Goal: Transaction & Acquisition: Obtain resource

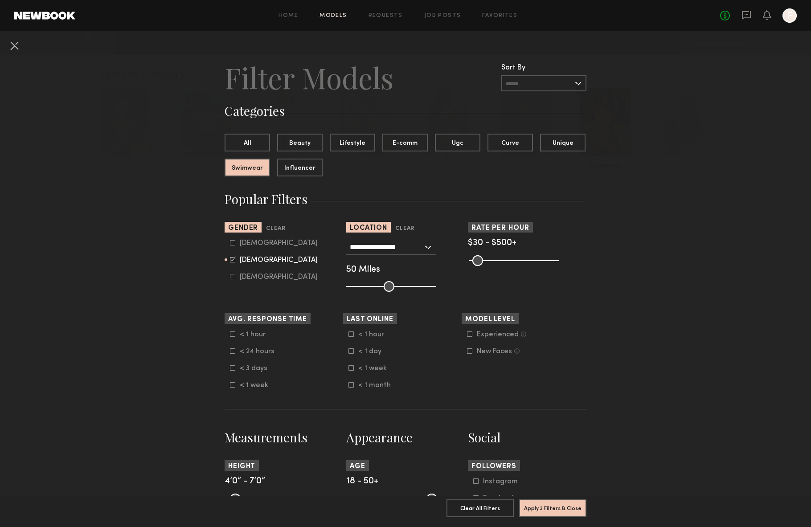
scroll to position [6828, 0]
click at [12, 42] on button at bounding box center [14, 45] width 14 height 14
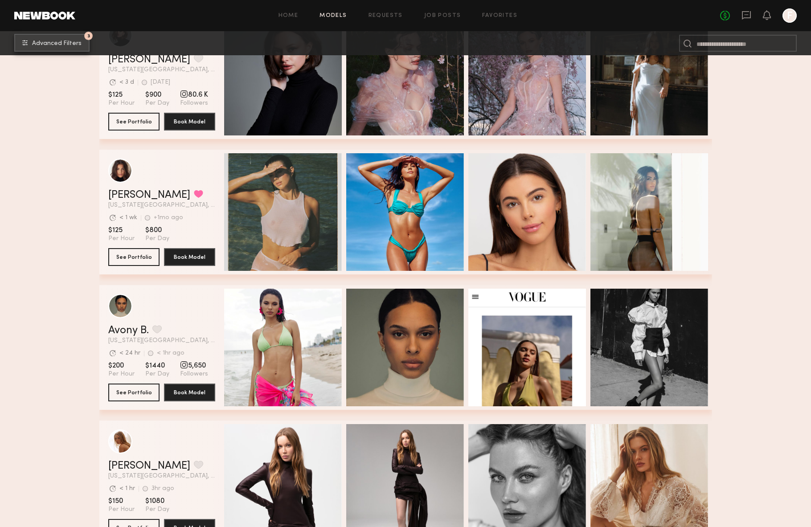
scroll to position [330, 0]
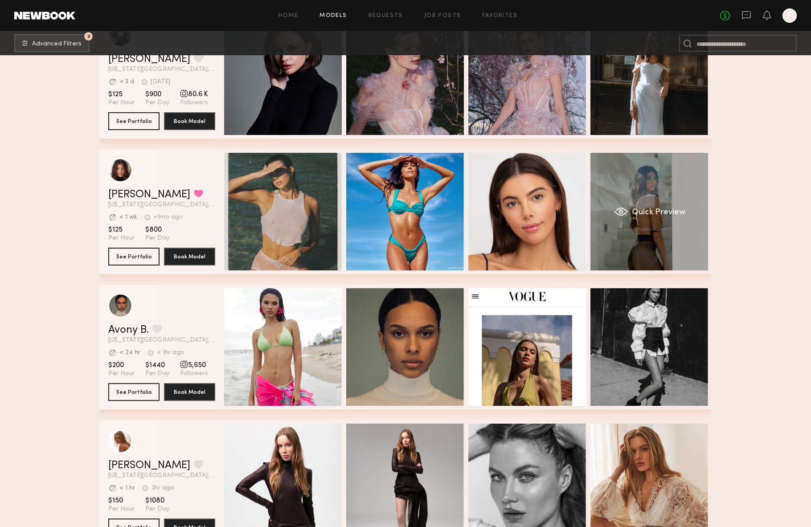
click at [681, 218] on div "Quick Preview" at bounding box center [649, 212] width 118 height 118
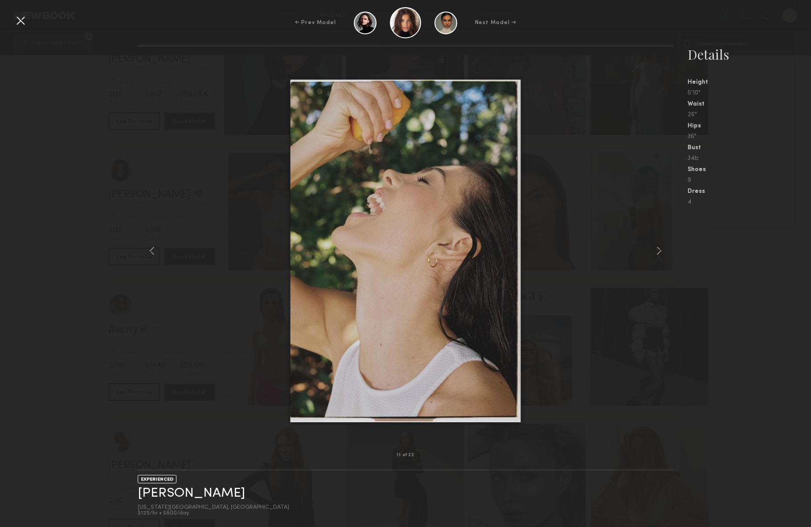
click at [17, 17] on div at bounding box center [20, 20] width 14 height 14
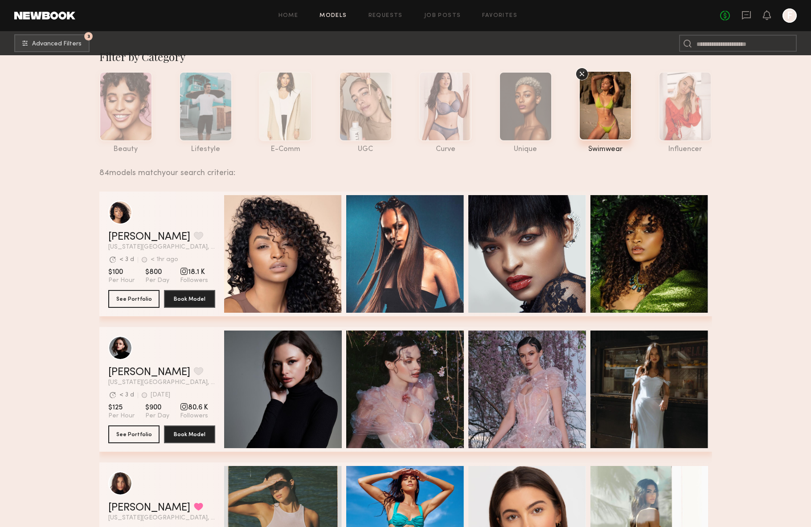
scroll to position [0, 0]
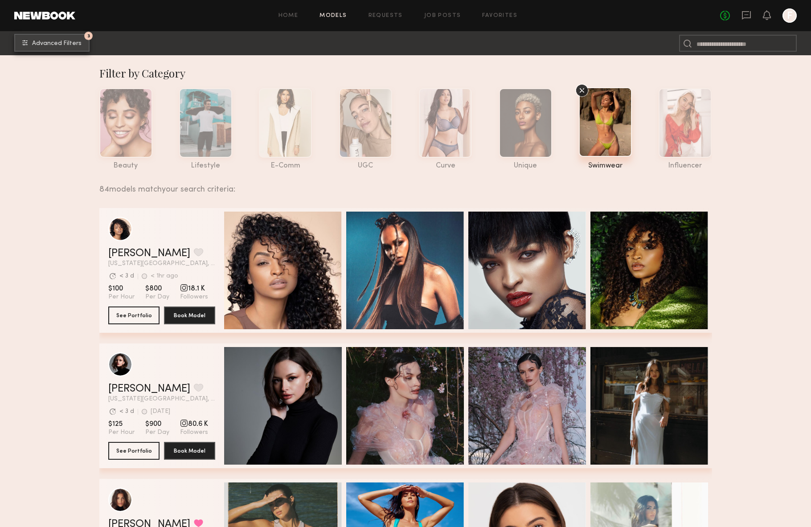
click at [77, 46] on span "Advanced Filters" at bounding box center [56, 44] width 49 height 6
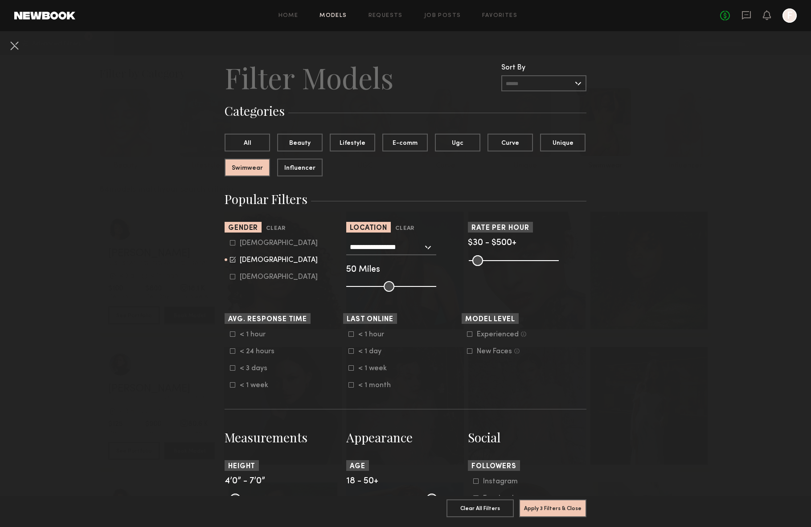
click at [681, 172] on nb-browse-filters "**********" at bounding box center [405, 519] width 811 height 977
click at [14, 51] on button at bounding box center [14, 45] width 14 height 14
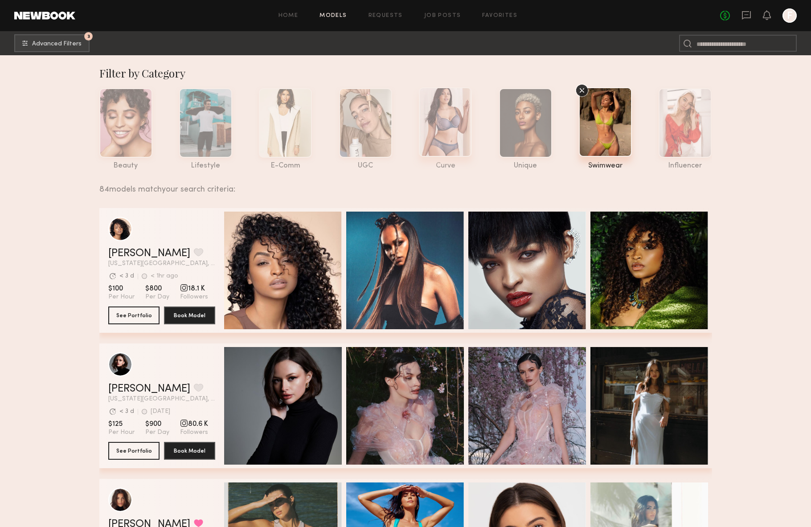
click at [437, 134] on div at bounding box center [445, 121] width 53 height 69
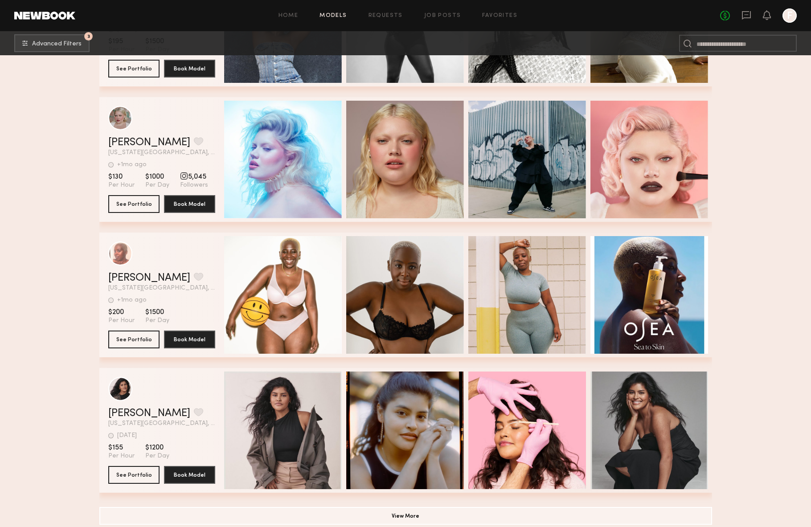
scroll to position [1338, 0]
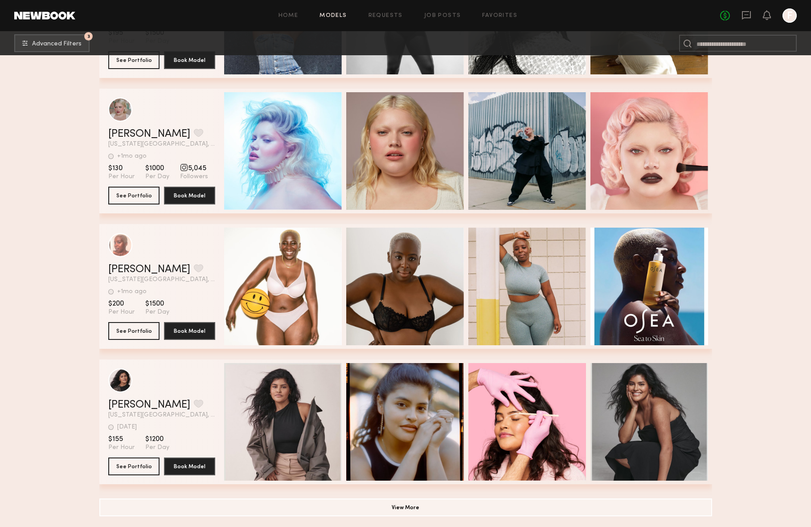
click at [418, 506] on button "View More" at bounding box center [405, 507] width 613 height 18
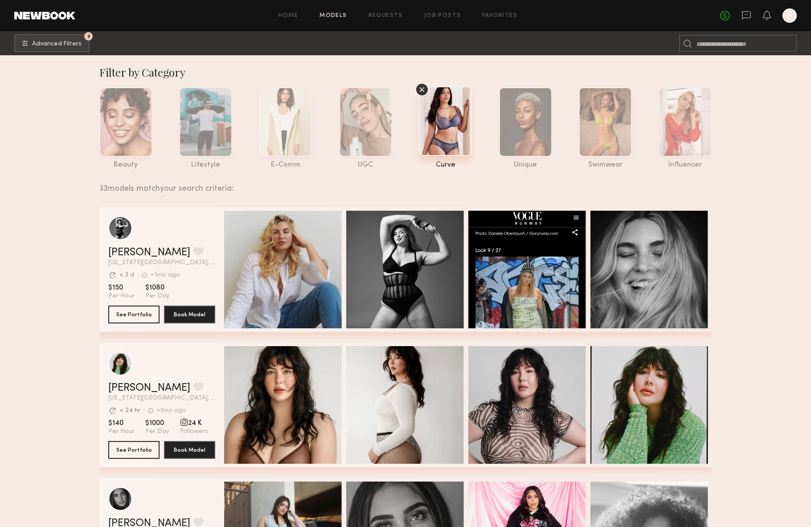
scroll to position [0, 0]
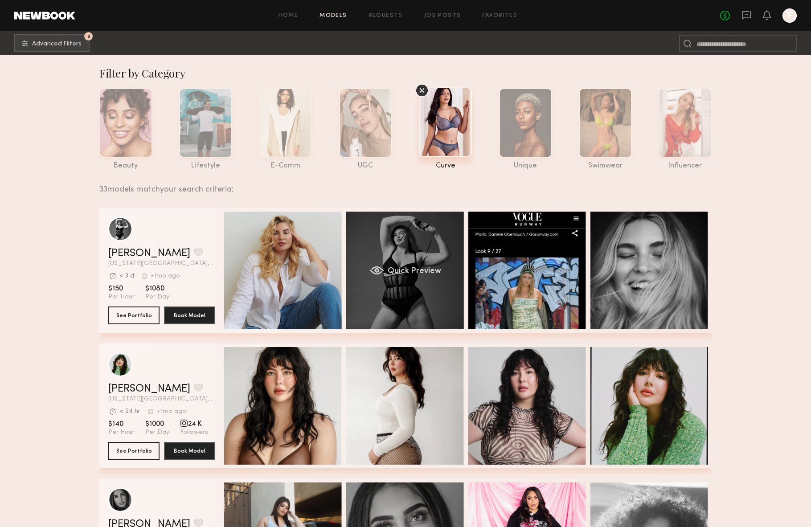
click at [391, 242] on div "Quick Preview" at bounding box center [405, 271] width 118 height 118
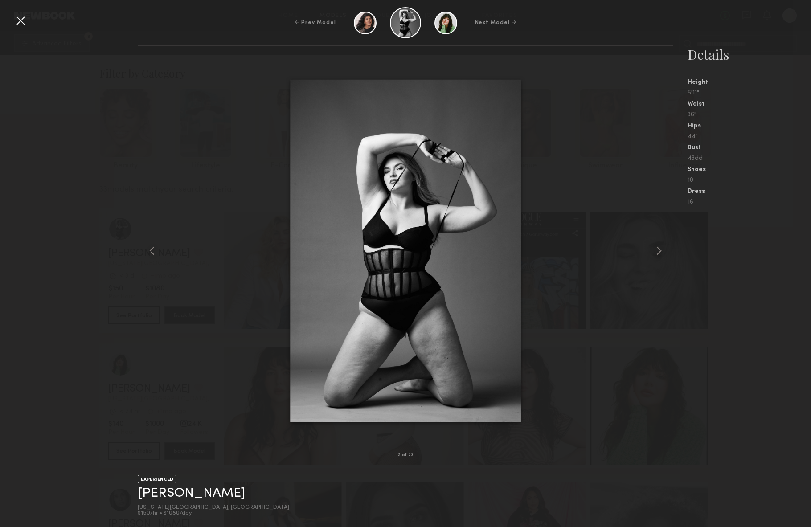
scroll to position [2, 0]
drag, startPoint x: 727, startPoint y: 317, endPoint x: 716, endPoint y: 317, distance: 11.1
click at [727, 317] on nb-gallery-model-stats "Details Height 5'11" Waist 36" Hips 44" Bust 43dd Shoes 10 Dress 16" at bounding box center [742, 286] width 138 height 482
click at [108, 265] on div "2 of 23 EXPERIENCED Lola S. New York City, NY $150/hr • $1080/day Details Heigh…" at bounding box center [405, 286] width 811 height 482
click at [748, 36] on div "← Prev Model Next Model →" at bounding box center [405, 22] width 811 height 31
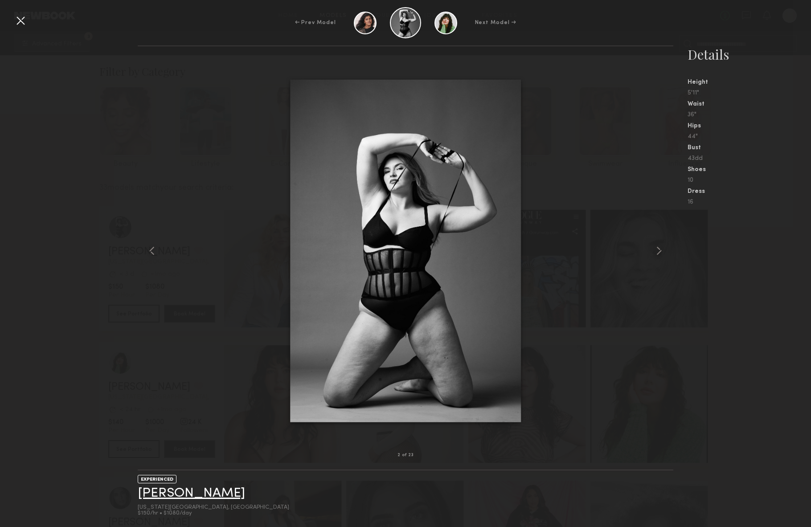
click at [174, 488] on link "[PERSON_NAME]" at bounding box center [191, 493] width 107 height 14
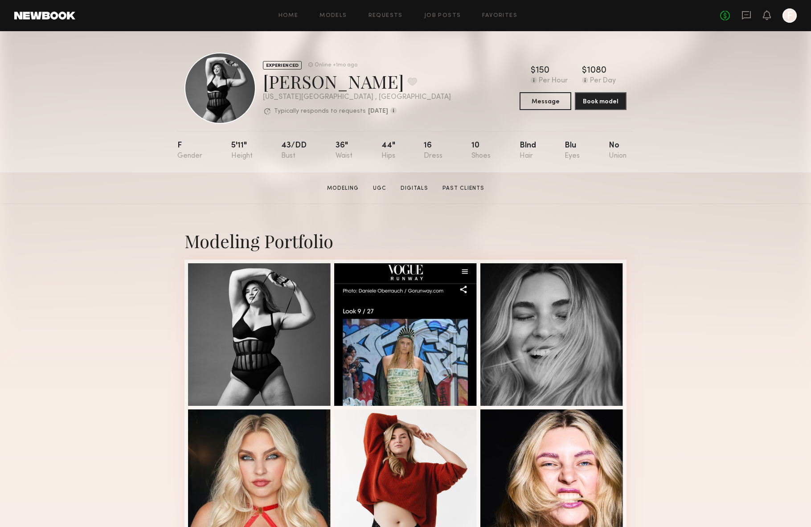
scroll to position [4, 0]
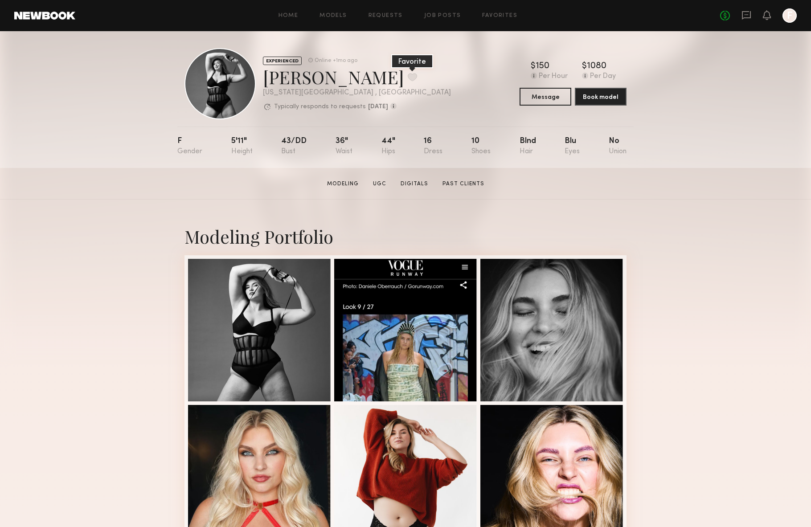
click at [408, 76] on button at bounding box center [412, 77] width 9 height 8
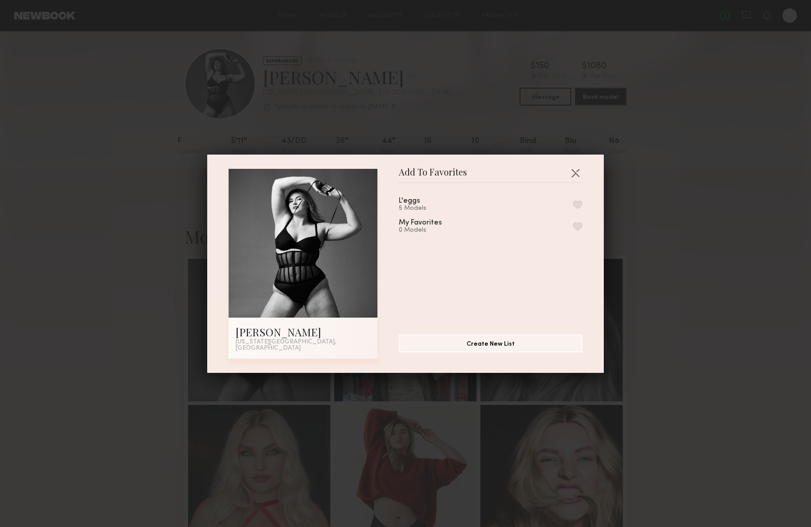
click at [579, 206] on button "button" at bounding box center [577, 204] width 9 height 8
click at [568, 174] on button "button" at bounding box center [575, 173] width 14 height 14
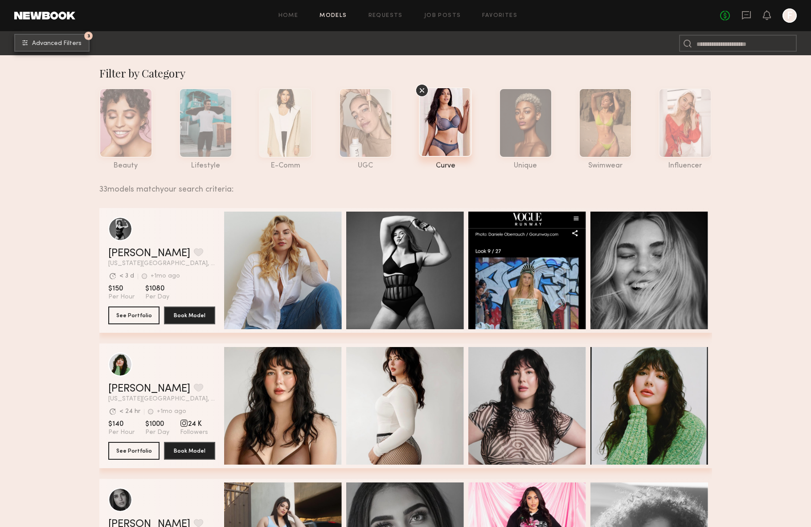
click at [50, 42] on span "Advanced Filters" at bounding box center [56, 44] width 49 height 6
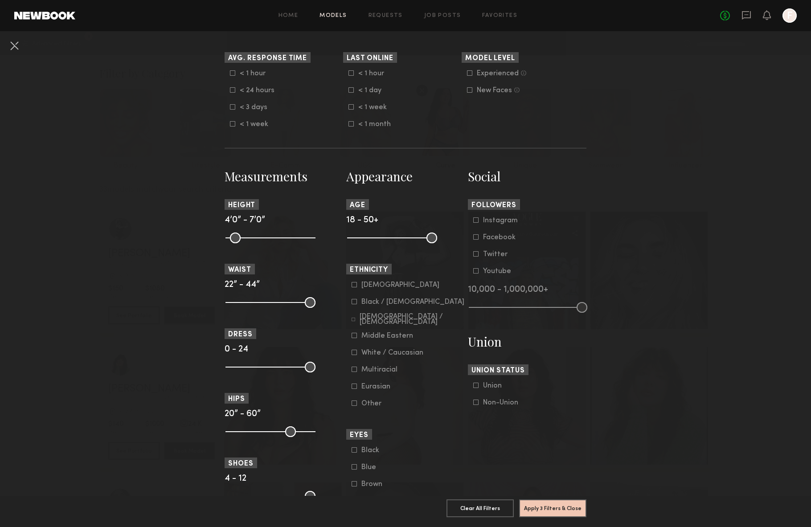
scroll to position [341, 0]
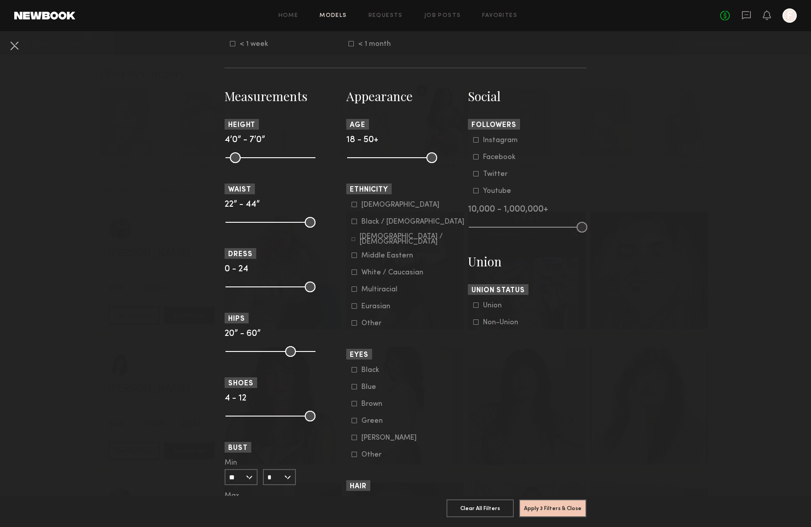
click at [353, 241] on icon at bounding box center [352, 239] width 3 height 3
click at [358, 292] on label "Multiracial" at bounding box center [374, 288] width 46 height 5
click at [557, 511] on button "Apply 4 Filters & Close" at bounding box center [552, 508] width 67 height 18
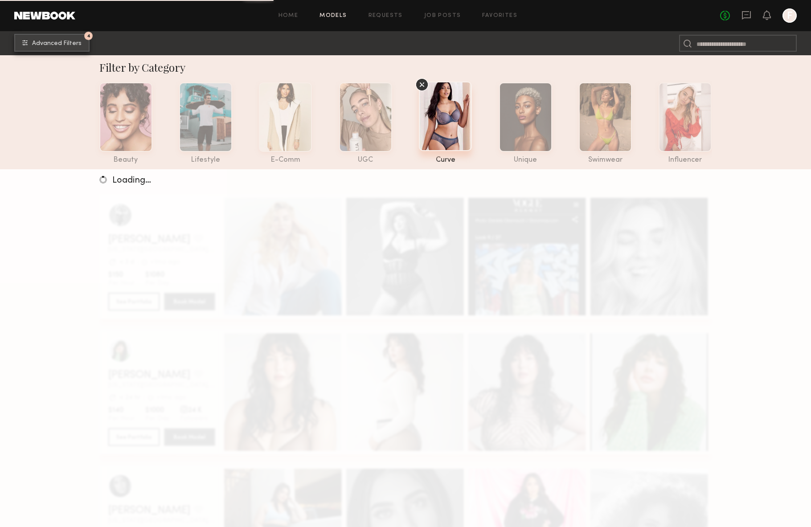
scroll to position [1, 0]
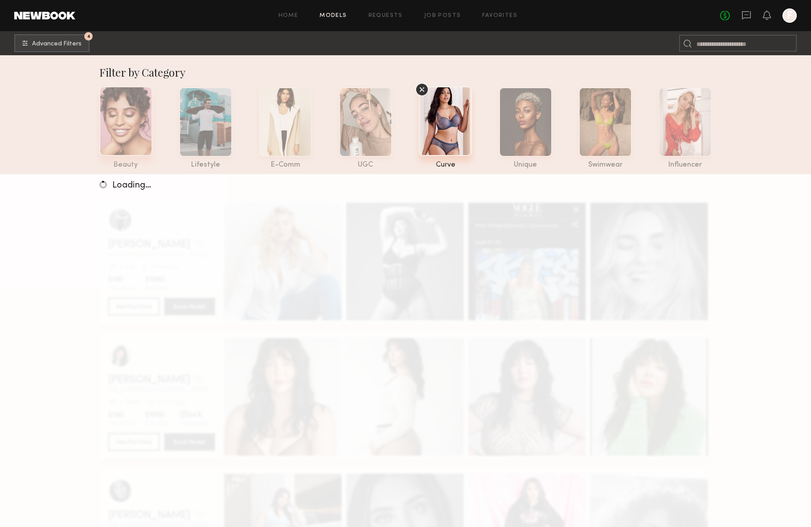
click at [137, 124] on div at bounding box center [125, 120] width 53 height 69
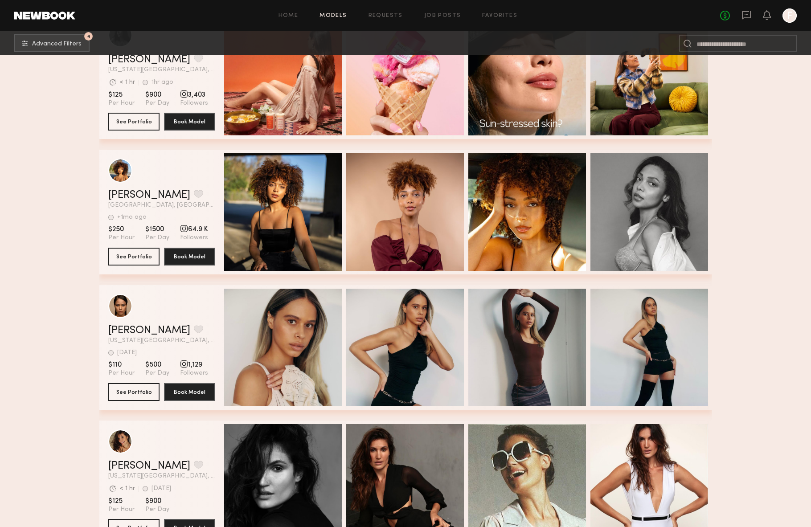
scroll to position [2431, 0]
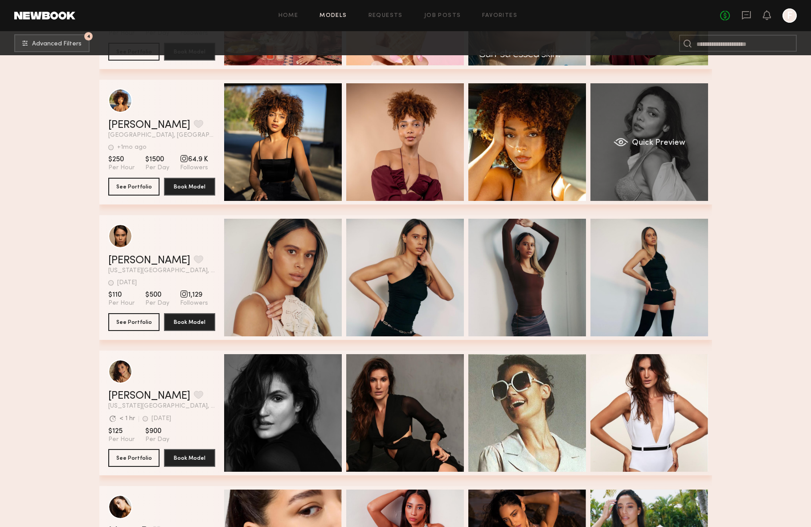
drag, startPoint x: 633, startPoint y: 165, endPoint x: 696, endPoint y: 179, distance: 64.7
click at [694, 179] on div "Noelle B. Favorite Brooklyn, NY +1mo ago Last Online View Portfolio +1mo ago La…" at bounding box center [405, 142] width 613 height 125
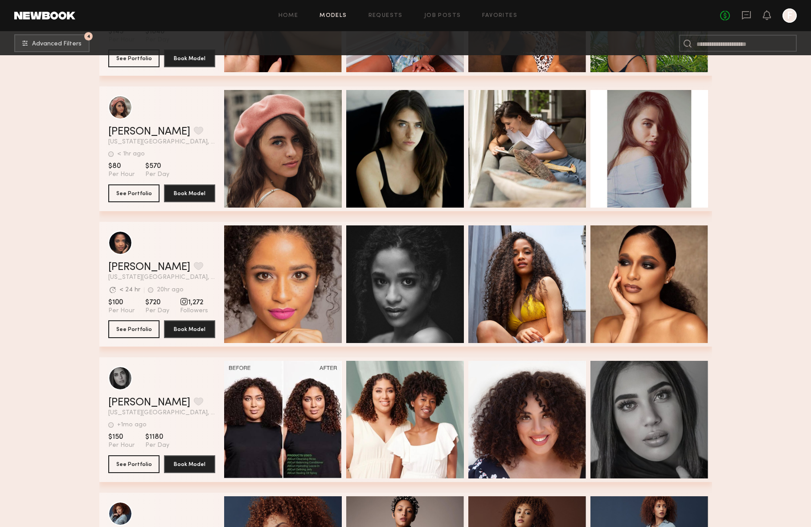
scroll to position [2999, 0]
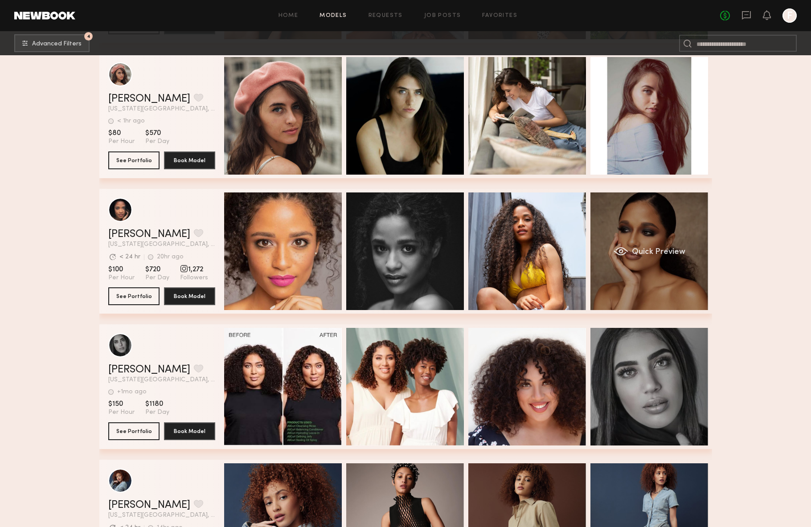
click at [680, 242] on div "Quick Preview" at bounding box center [649, 251] width 118 height 118
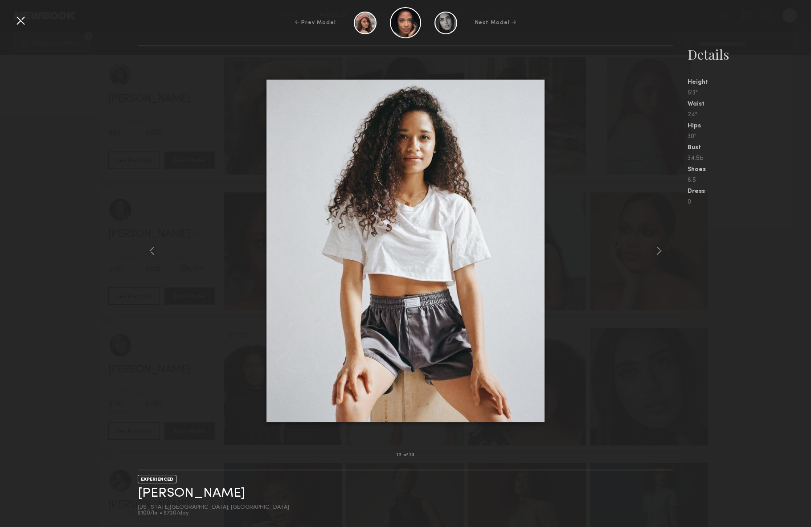
drag, startPoint x: 21, startPoint y: 20, endPoint x: 26, endPoint y: 29, distance: 10.2
click at [22, 22] on div at bounding box center [20, 20] width 14 height 14
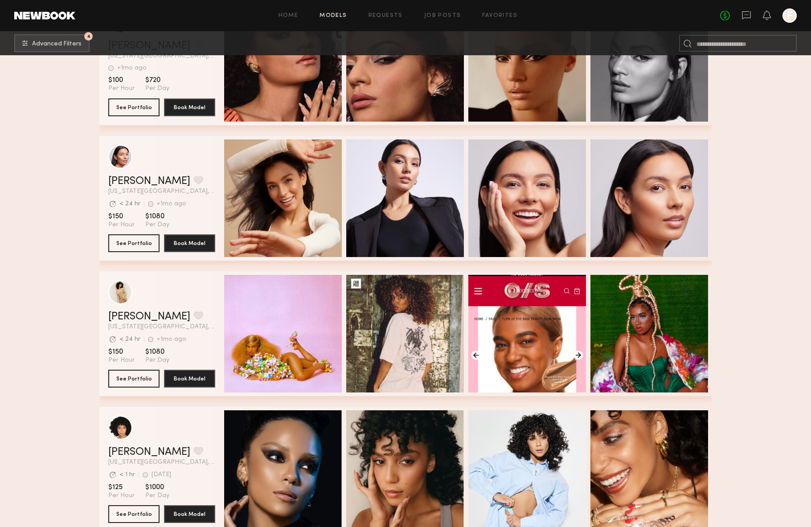
scroll to position [8473, 0]
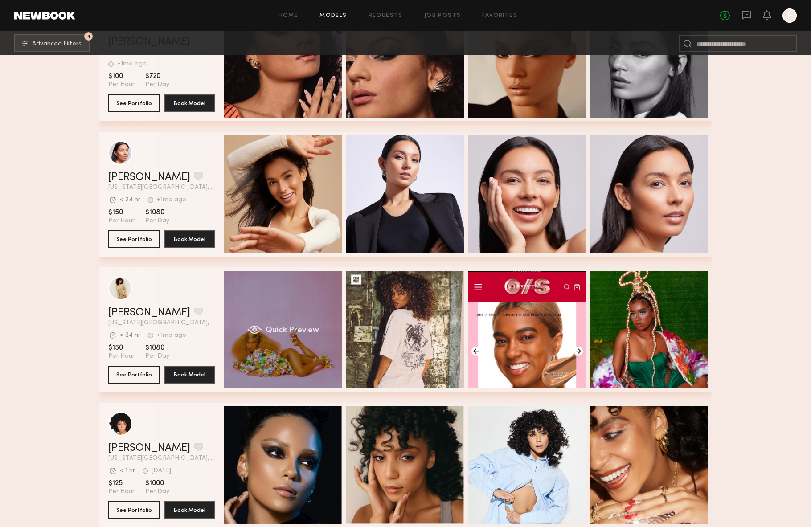
click at [305, 351] on div "Quick Preview" at bounding box center [283, 330] width 118 height 118
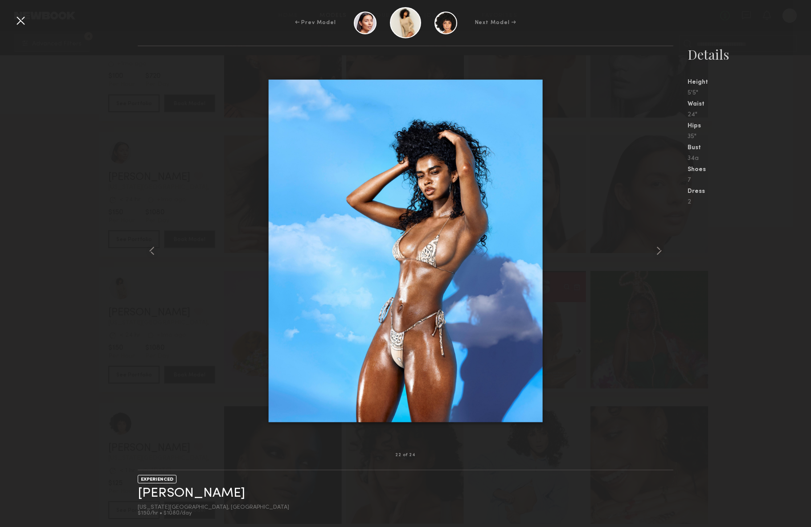
click at [737, 314] on nb-gallery-model-stats "Details Height 5'5" Waist 24" Hips 35" Bust 34a Shoes 7 Dress 2" at bounding box center [742, 286] width 138 height 482
click at [21, 27] on div at bounding box center [20, 20] width 14 height 14
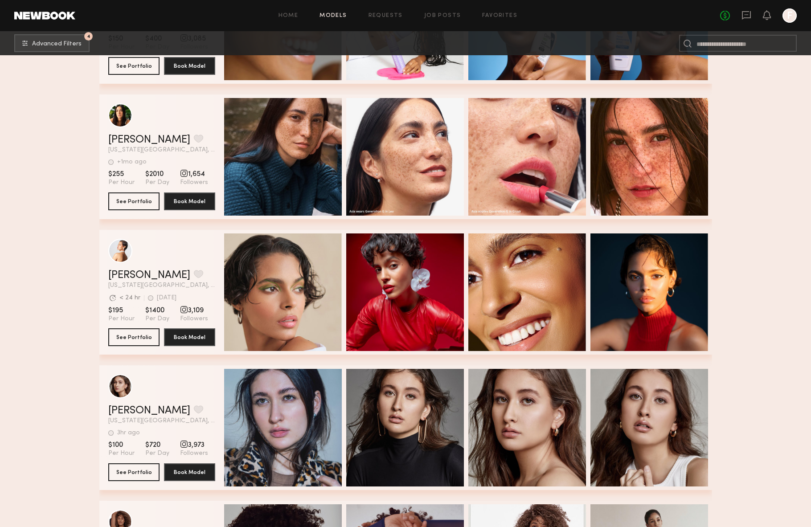
scroll to position [9059, 0]
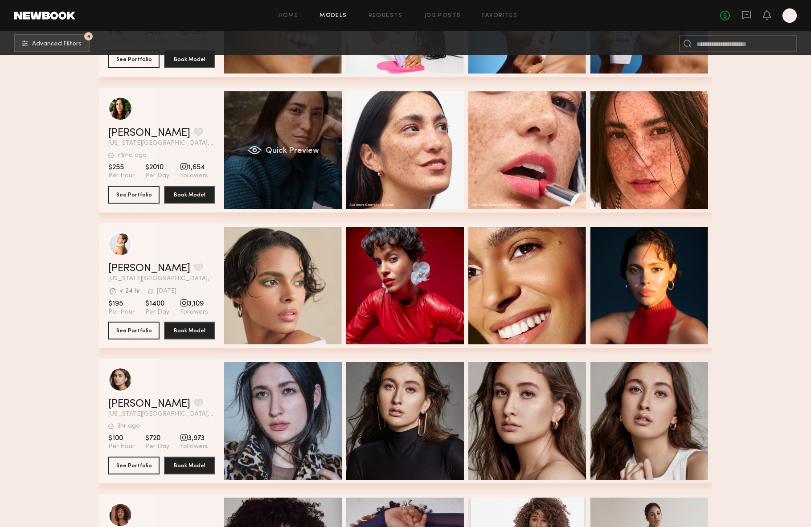
click at [271, 172] on div "Quick Preview" at bounding box center [283, 150] width 118 height 118
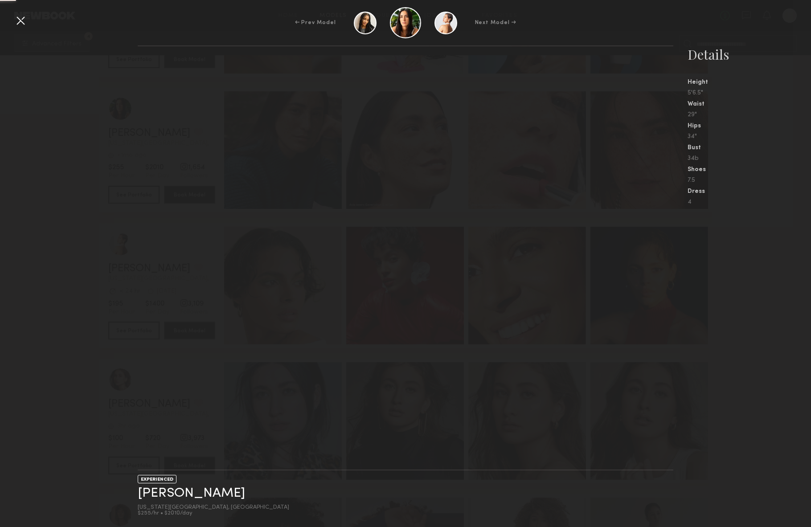
scroll to position [9060, 0]
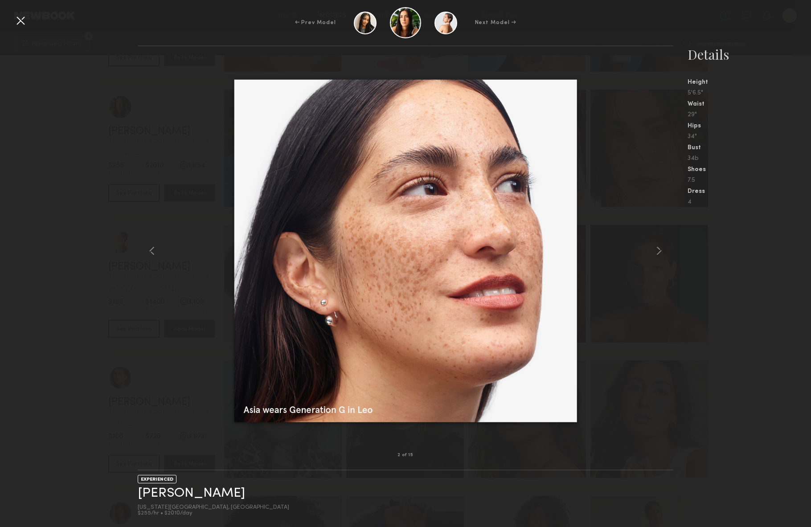
click at [60, 212] on div "2 of 15 EXPERIENCED Asia H. New York City, NY $255/hr • $2010/day Details Heigh…" at bounding box center [405, 286] width 811 height 482
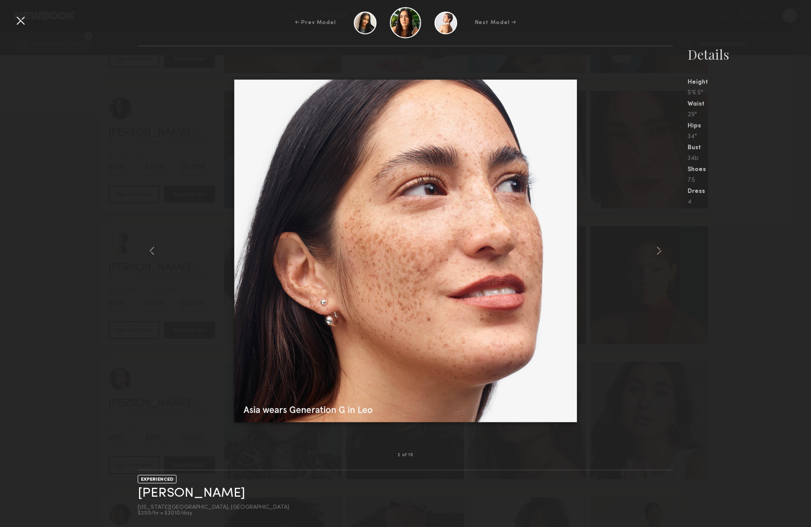
scroll to position [9062, 0]
click at [19, 23] on div at bounding box center [20, 20] width 14 height 14
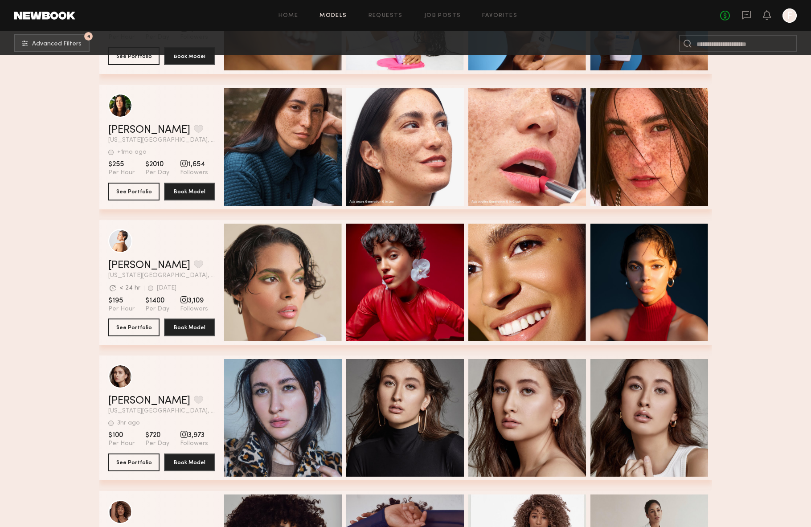
scroll to position [9068, 0]
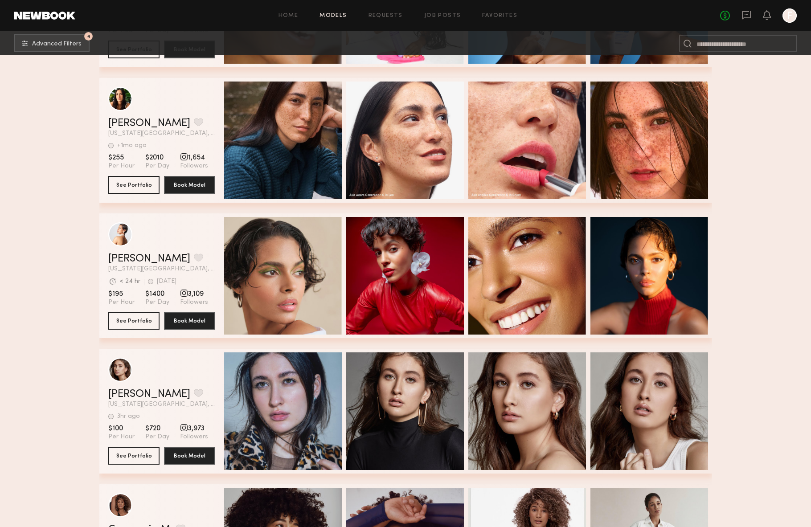
click at [186, 160] on span "1,654" at bounding box center [194, 157] width 28 height 9
drag, startPoint x: 189, startPoint y: 155, endPoint x: 183, endPoint y: 159, distance: 7.9
click at [188, 155] on span "1,654" at bounding box center [194, 157] width 28 height 9
click at [122, 103] on div "grid" at bounding box center [120, 98] width 24 height 24
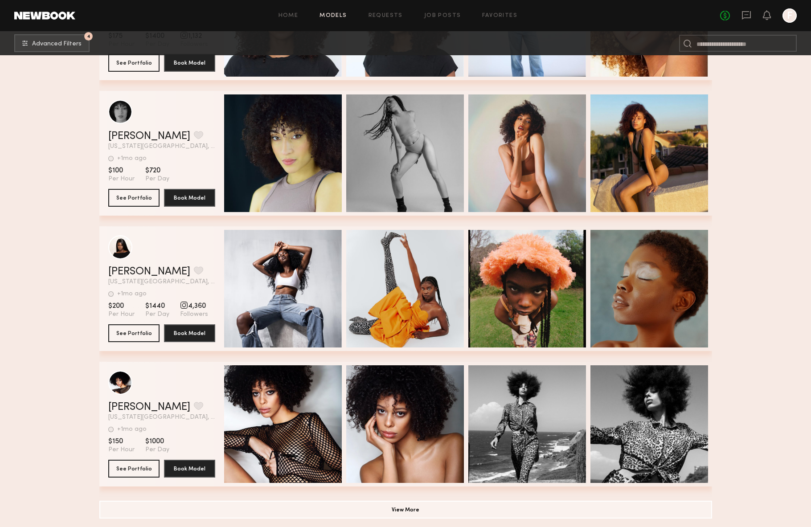
scroll to position [11087, 0]
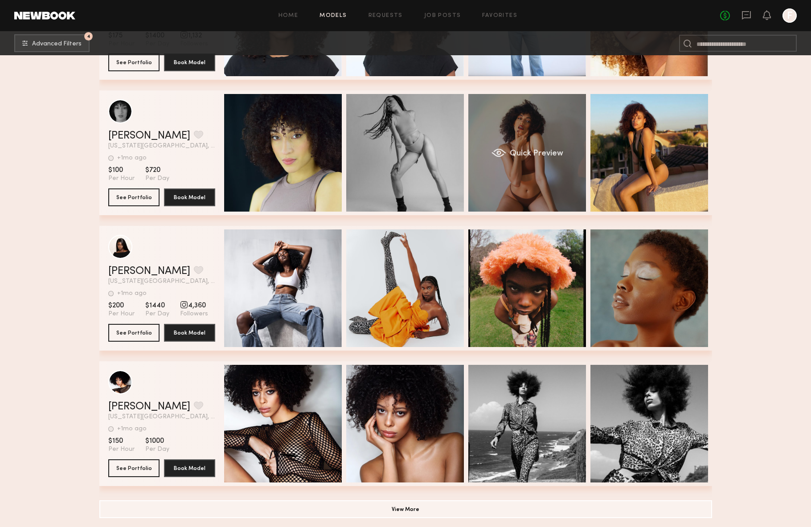
click at [542, 156] on span "Quick Preview" at bounding box center [535, 154] width 53 height 8
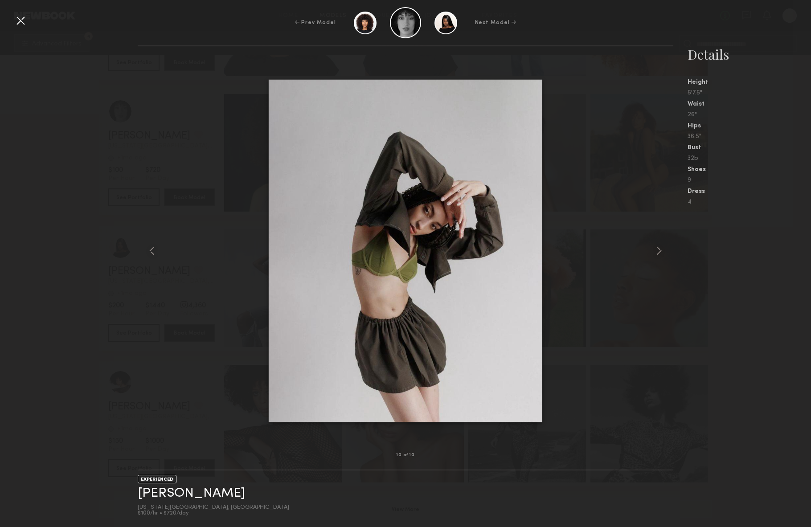
click at [133, 90] on div "10 of 10 EXPERIENCED Yanilsa D. New York City, NY $100/hr • $720/day Details He…" at bounding box center [405, 286] width 811 height 482
click at [29, 18] on div "← Prev Model Next Model →" at bounding box center [405, 22] width 811 height 31
click at [23, 20] on div at bounding box center [20, 20] width 14 height 14
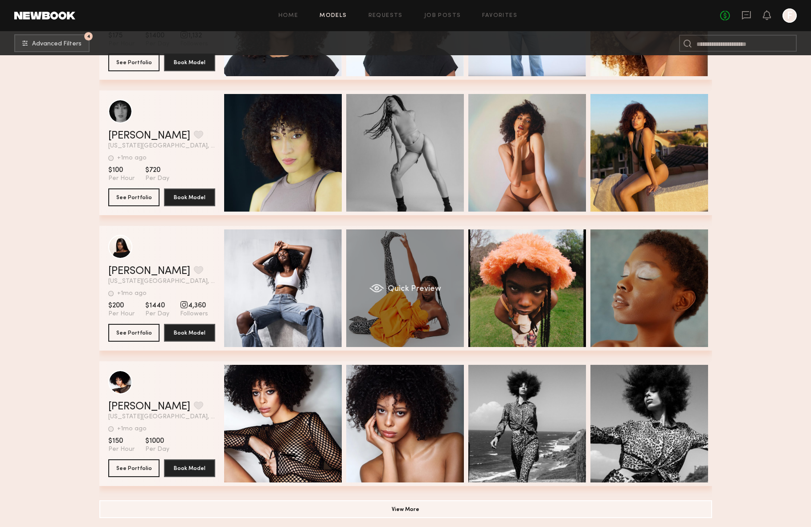
click at [428, 263] on div "Quick Preview" at bounding box center [405, 288] width 118 height 118
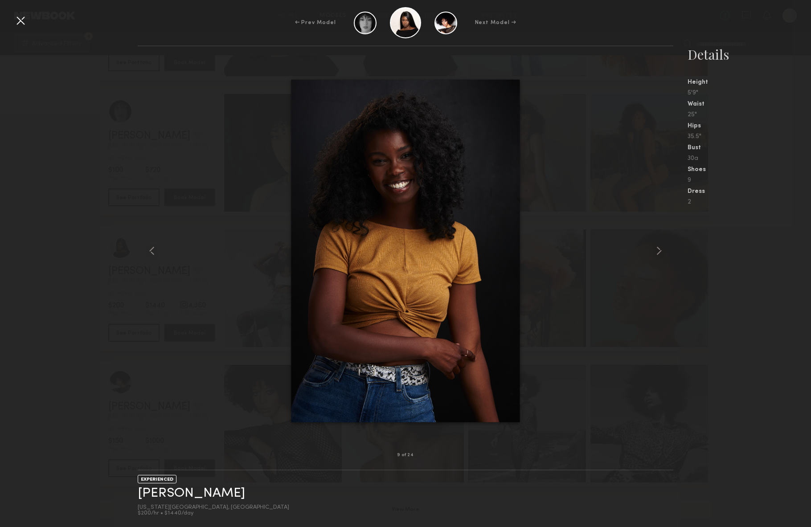
click at [26, 20] on div at bounding box center [20, 20] width 14 height 14
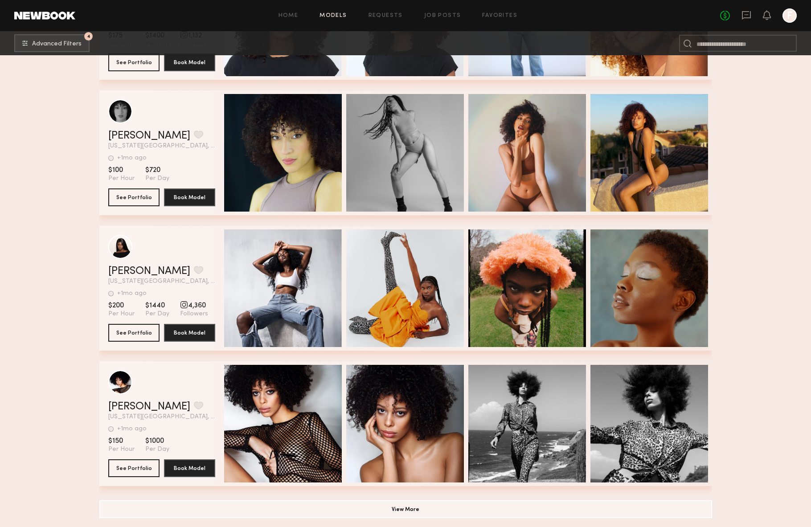
click at [196, 302] on span "4,360" at bounding box center [194, 305] width 28 height 9
click at [180, 304] on div "grid" at bounding box center [184, 305] width 8 height 8
click at [180, 305] on div "grid" at bounding box center [184, 305] width 8 height 8
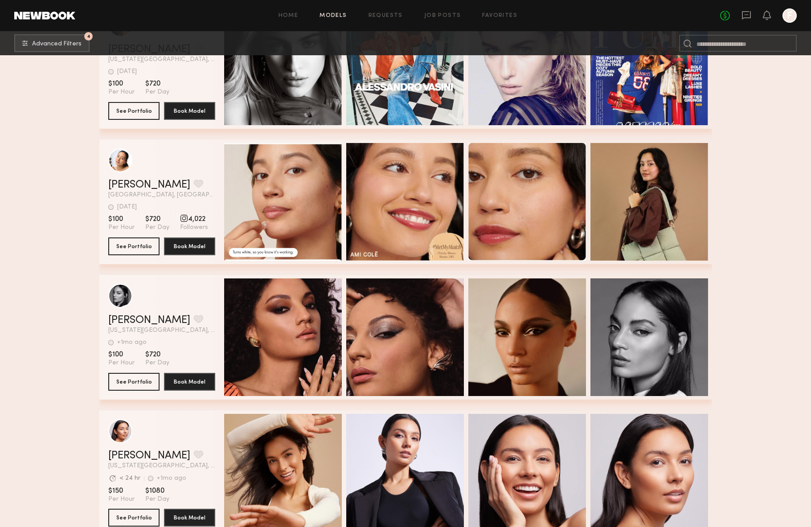
scroll to position [8081, 0]
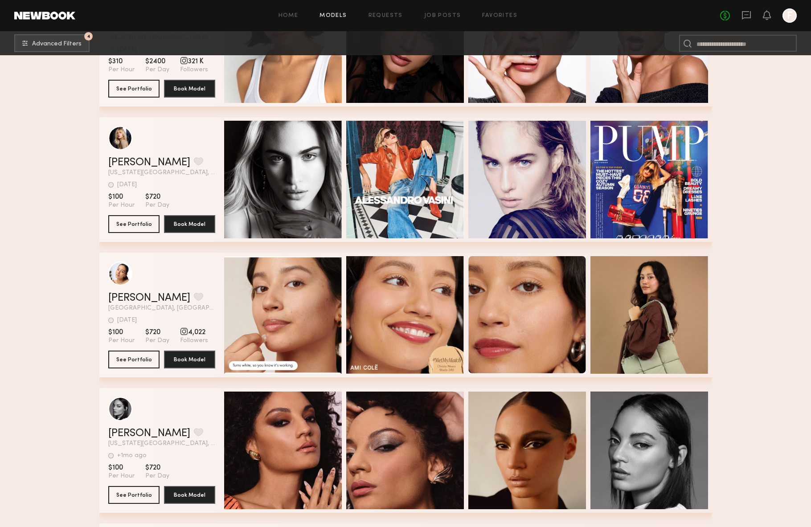
click at [473, 9] on div "Home Models Requests Job Posts Favorites Sign Out No fees up to $5,000 F" at bounding box center [435, 15] width 721 height 14
click at [488, 13] on link "Favorites" at bounding box center [499, 16] width 35 height 6
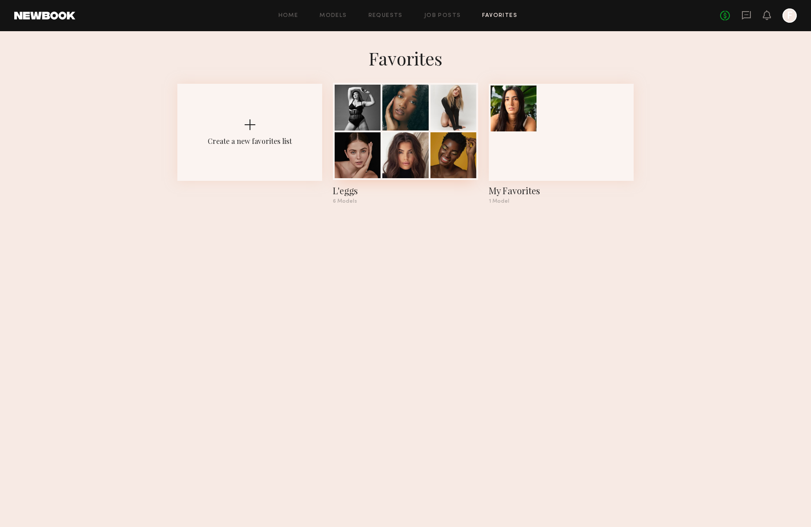
click at [397, 125] on div at bounding box center [405, 108] width 46 height 46
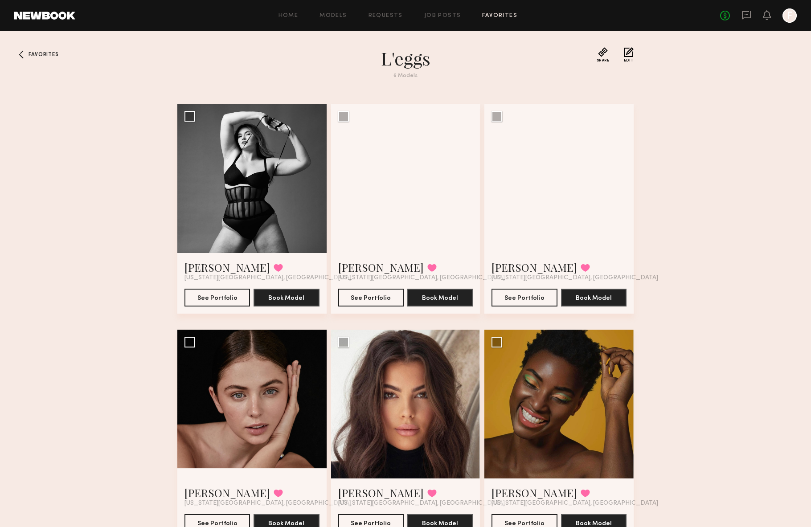
scroll to position [42, 0]
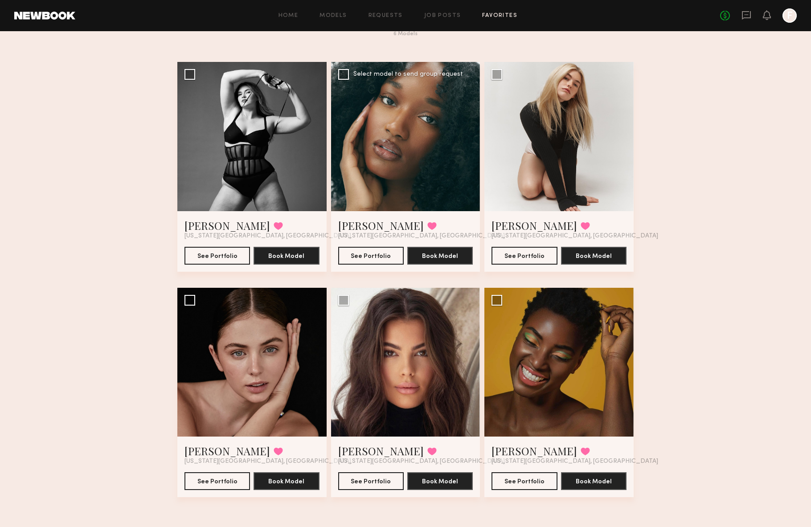
drag, startPoint x: 407, startPoint y: 131, endPoint x: 466, endPoint y: 128, distance: 59.8
click at [466, 128] on div at bounding box center [405, 136] width 149 height 149
click at [550, 133] on div at bounding box center [558, 136] width 149 height 149
click at [529, 170] on div at bounding box center [558, 136] width 149 height 149
click at [465, 179] on div at bounding box center [405, 136] width 149 height 149
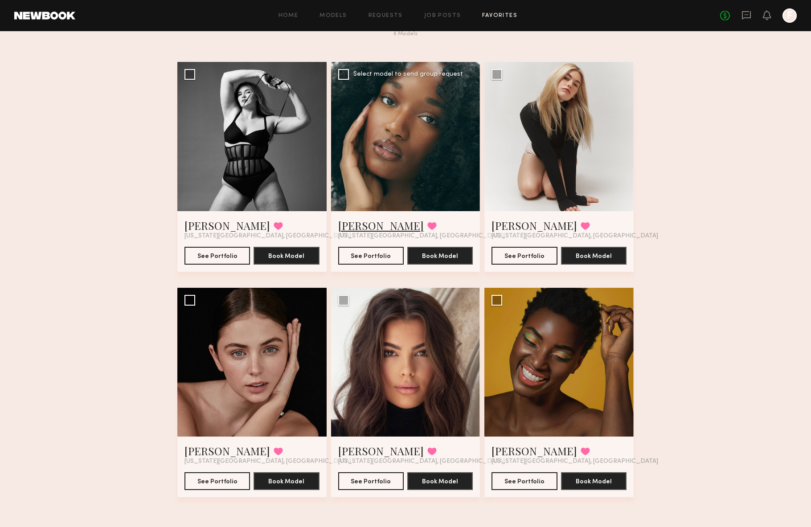
click at [354, 229] on link "Hali O." at bounding box center [381, 225] width 86 height 14
click at [555, 152] on div at bounding box center [558, 136] width 149 height 149
click at [509, 224] on link "Carlie W." at bounding box center [534, 225] width 86 height 14
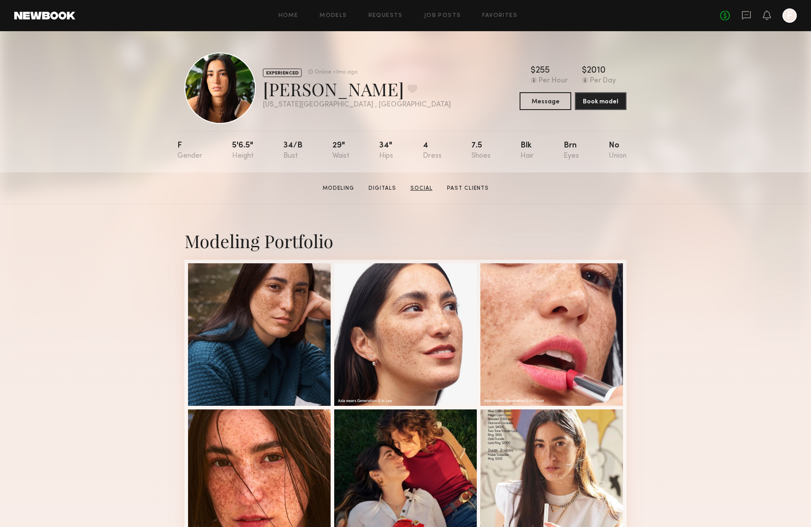
click at [413, 192] on link "Social" at bounding box center [421, 188] width 29 height 8
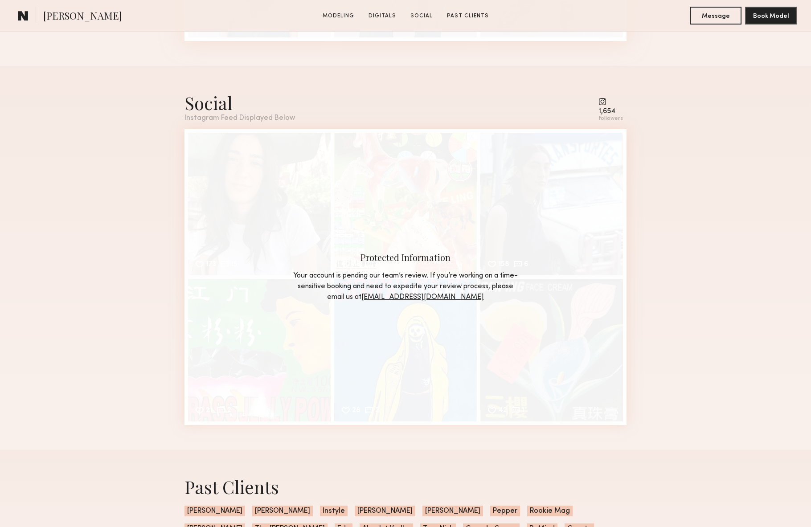
scroll to position [1220, 0]
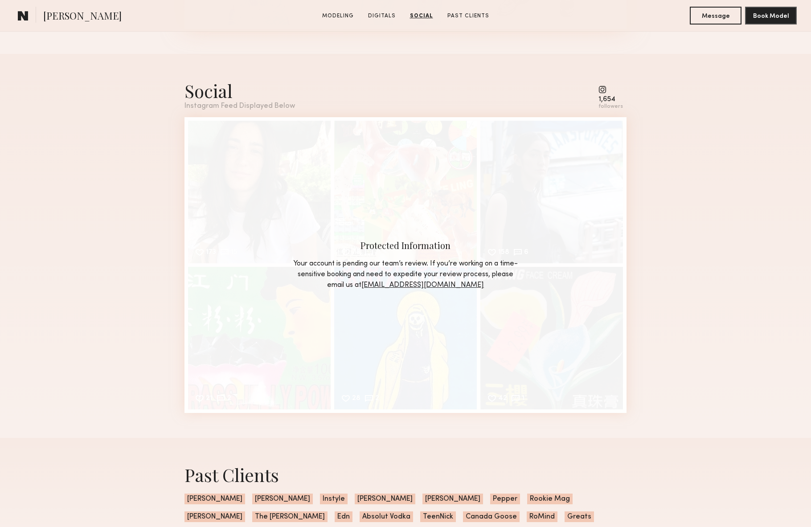
click at [605, 90] on common-icon at bounding box center [610, 90] width 25 height 8
drag, startPoint x: 603, startPoint y: 90, endPoint x: 612, endPoint y: 101, distance: 13.9
click at [612, 101] on div "1,654 followers" at bounding box center [610, 98] width 25 height 25
click at [615, 102] on div "1,654" at bounding box center [610, 99] width 25 height 7
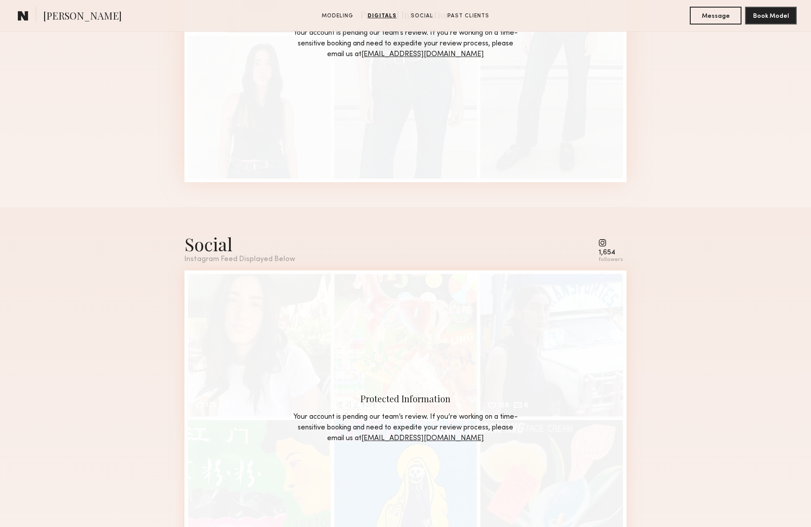
scroll to position [1067, 0]
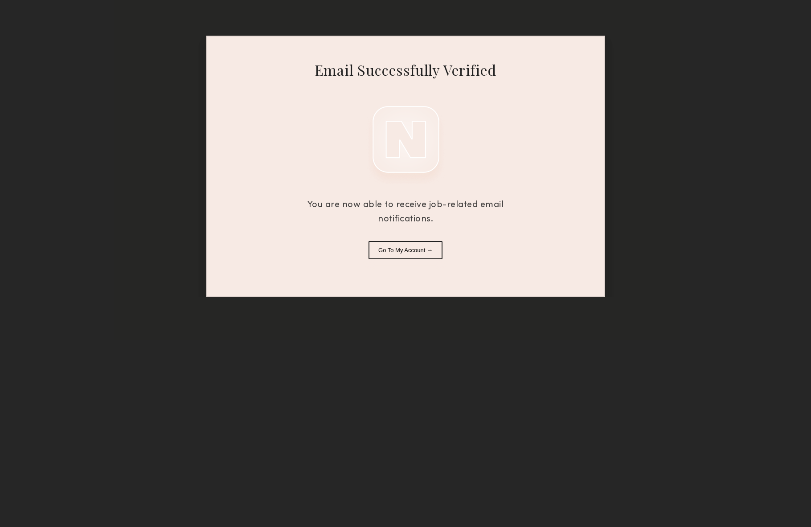
click at [408, 254] on button "Go To My Account →" at bounding box center [405, 250] width 74 height 18
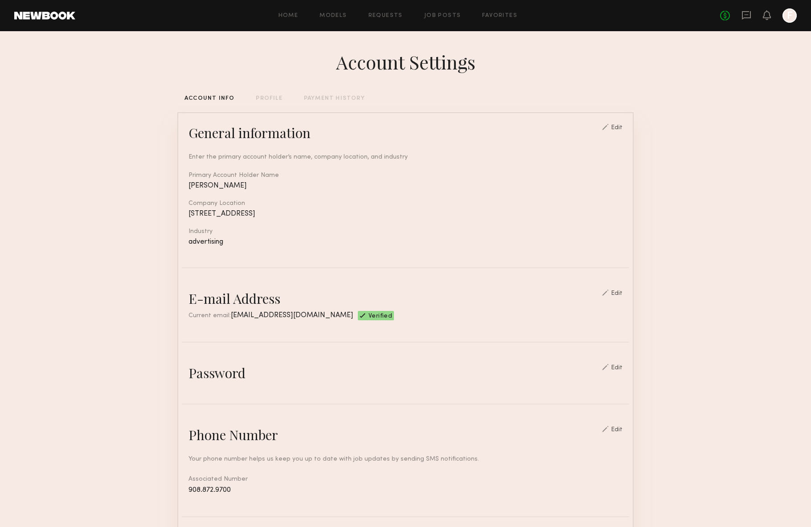
drag, startPoint x: 262, startPoint y: 103, endPoint x: 266, endPoint y: 102, distance: 4.7
click at [262, 103] on div "Account Settings ACCOUNT INFO PROFILE PAYMENT HISTORY General information Edit …" at bounding box center [405, 432] width 456 height 803
click at [269, 100] on div "PROFILE" at bounding box center [269, 99] width 26 height 6
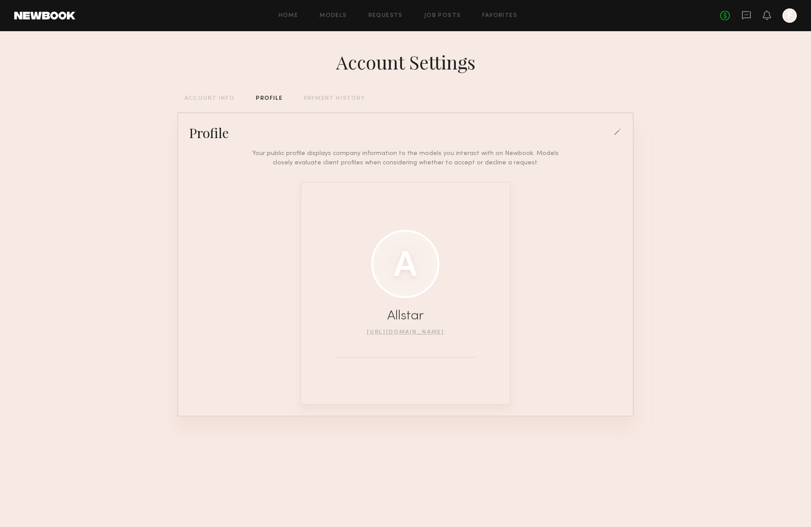
drag, startPoint x: 341, startPoint y: 81, endPoint x: 339, endPoint y: 86, distance: 5.1
click at [340, 82] on div "Account Settings ACCOUNT INFO PROFILE PAYMENT HISTORY Profile Your public profi…" at bounding box center [405, 246] width 456 height 430
click at [337, 94] on div "Account Settings ACCOUNT INFO PROFILE PAYMENT HISTORY Profile Your public profi…" at bounding box center [405, 246] width 456 height 430
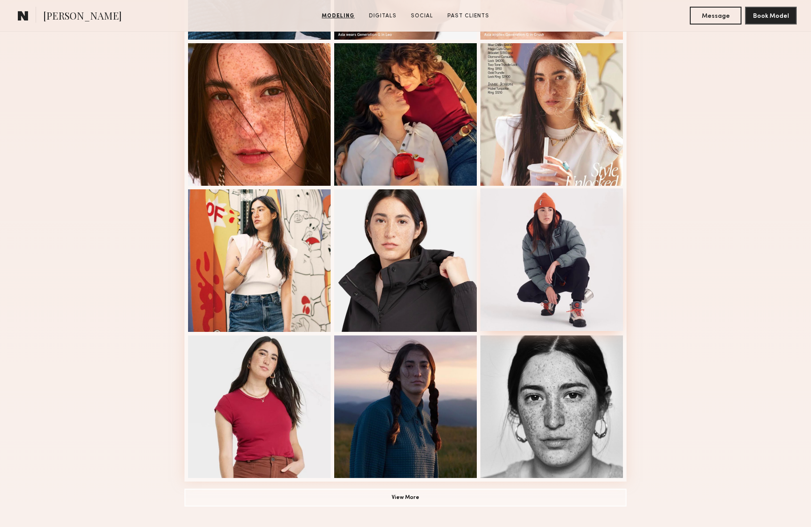
scroll to position [368, 0]
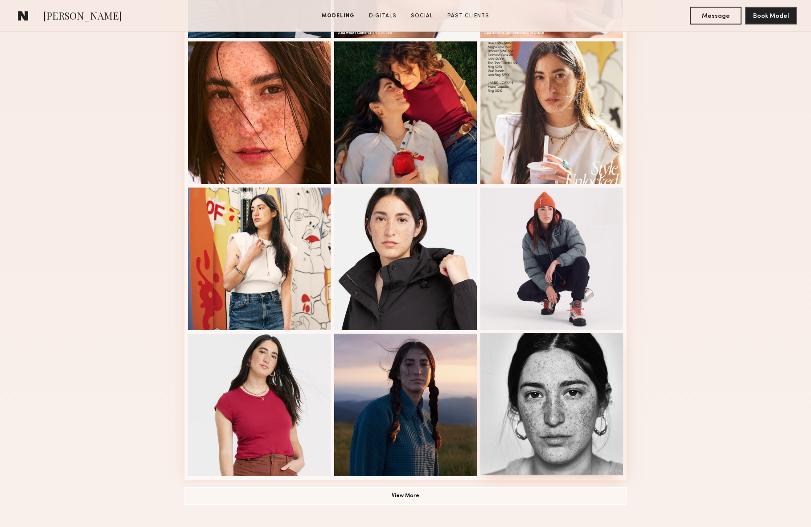
click at [512, 388] on div at bounding box center [551, 404] width 143 height 143
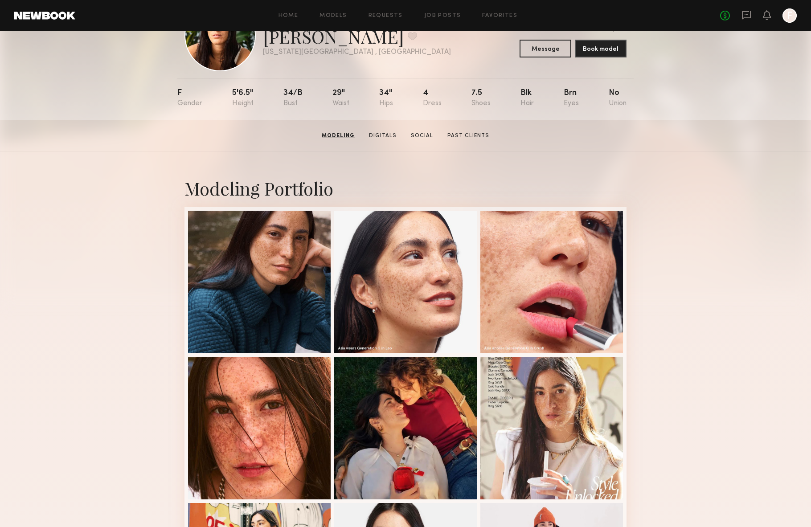
scroll to position [0, 0]
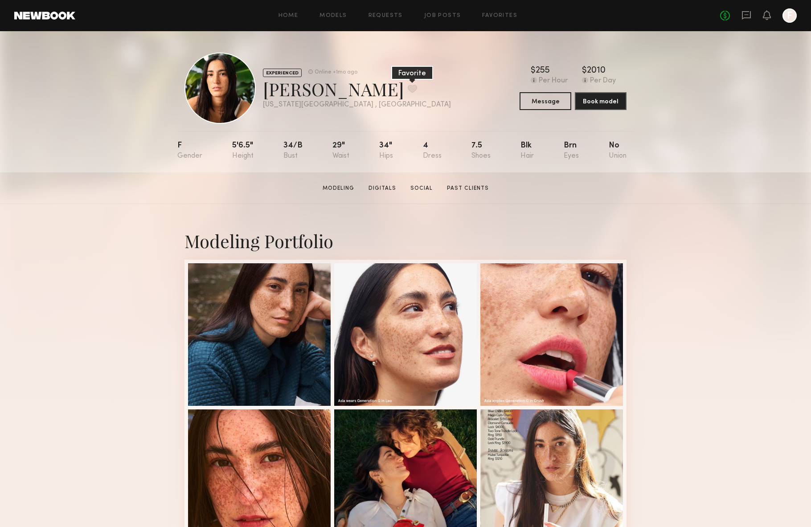
click at [408, 90] on button at bounding box center [412, 89] width 9 height 8
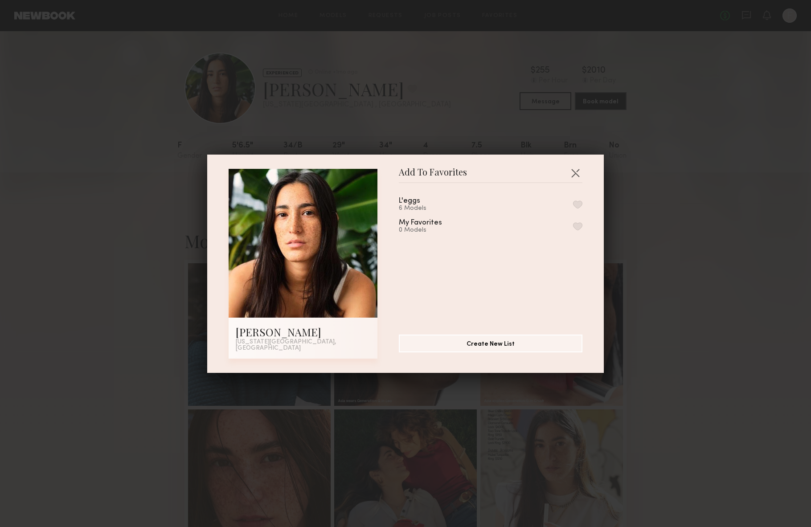
click at [512, 231] on div "My Favorites 0 Models" at bounding box center [491, 226] width 184 height 15
click at [574, 229] on button "button" at bounding box center [577, 226] width 9 height 8
drag, startPoint x: 467, startPoint y: 347, endPoint x: 502, endPoint y: 288, distance: 69.3
click at [486, 311] on section "L'eggs 6 Models My Favorites 1 Model Remove from favorite list Create New List" at bounding box center [491, 271] width 184 height 176
click at [577, 172] on button "button" at bounding box center [575, 173] width 14 height 14
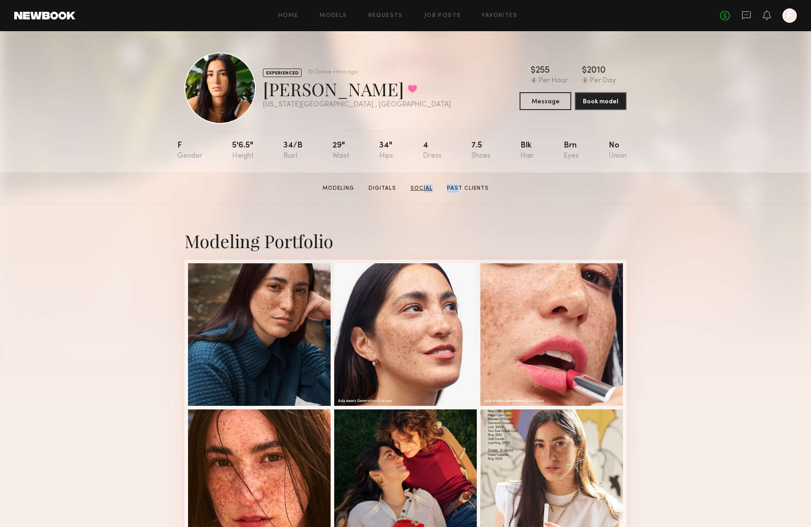
drag, startPoint x: 454, startPoint y: 189, endPoint x: 418, endPoint y: 190, distance: 36.1
click at [418, 190] on section "Modeling Digitals Social Past Clients" at bounding box center [405, 188] width 173 height 9
click at [409, 189] on link "Social" at bounding box center [421, 188] width 29 height 8
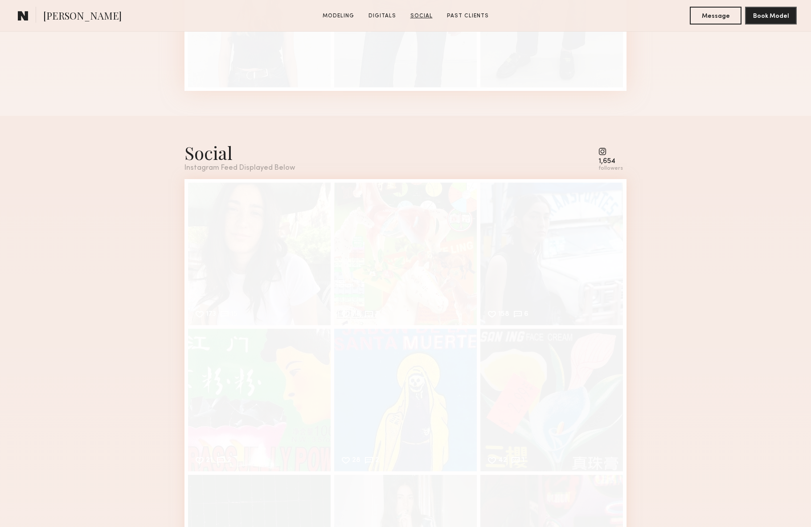
scroll to position [1341, 0]
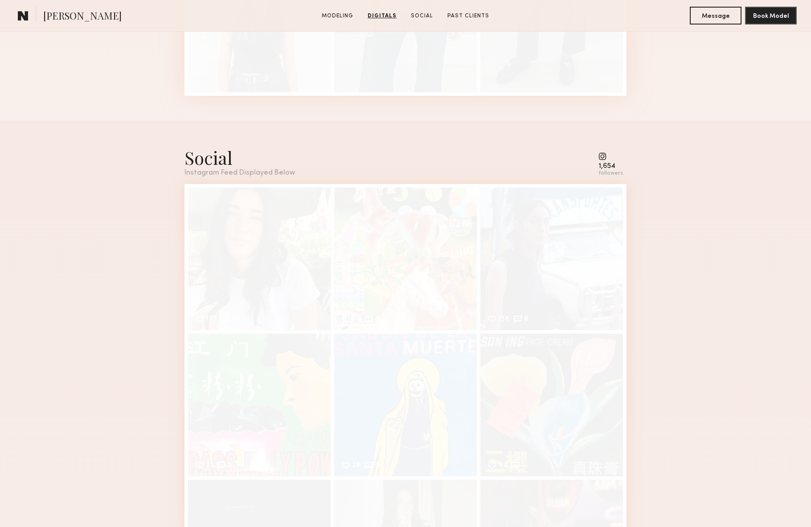
scroll to position [1275, 0]
drag, startPoint x: 618, startPoint y: 163, endPoint x: 580, endPoint y: 164, distance: 37.9
click at [580, 164] on div "Social Instagram Feed Displayed Below 1,654 followers" at bounding box center [405, 160] width 442 height 31
copy div "1,654"
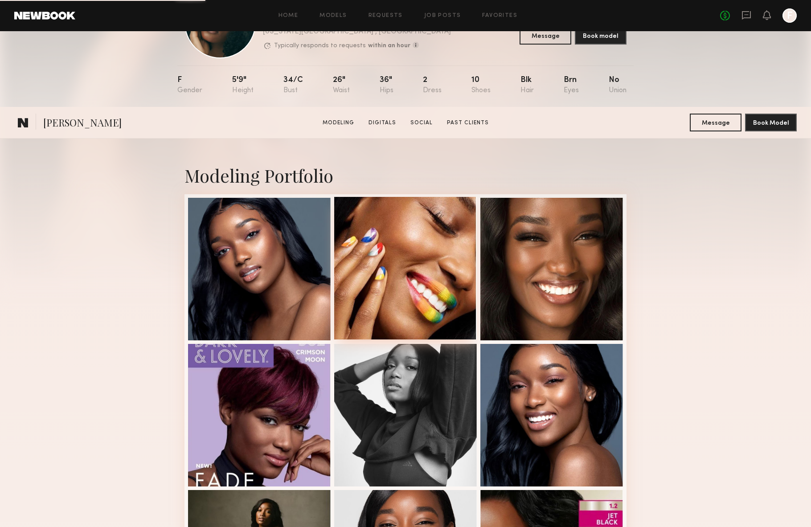
scroll to position [393, 0]
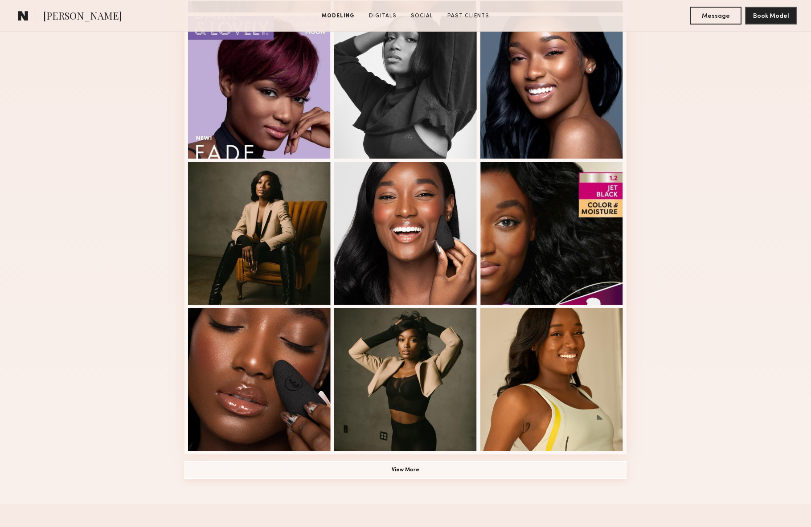
click at [447, 466] on button "View More" at bounding box center [405, 470] width 442 height 18
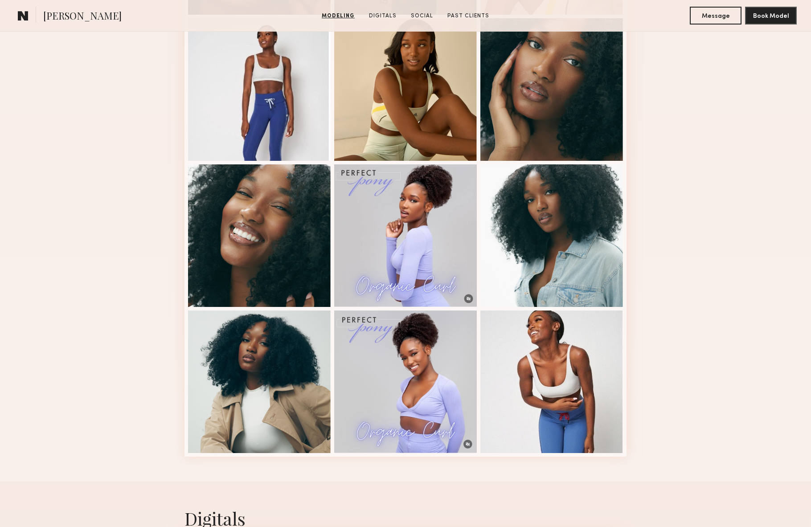
scroll to position [1014, 0]
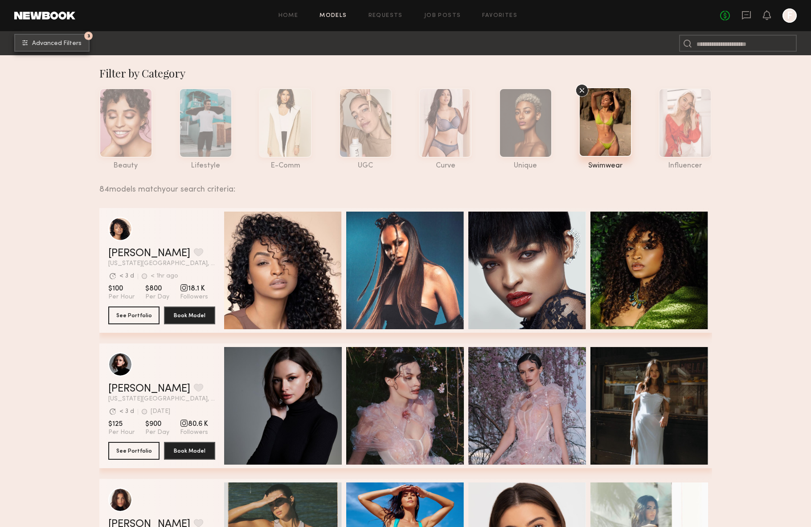
click at [67, 43] on span "Advanced Filters" at bounding box center [56, 44] width 49 height 6
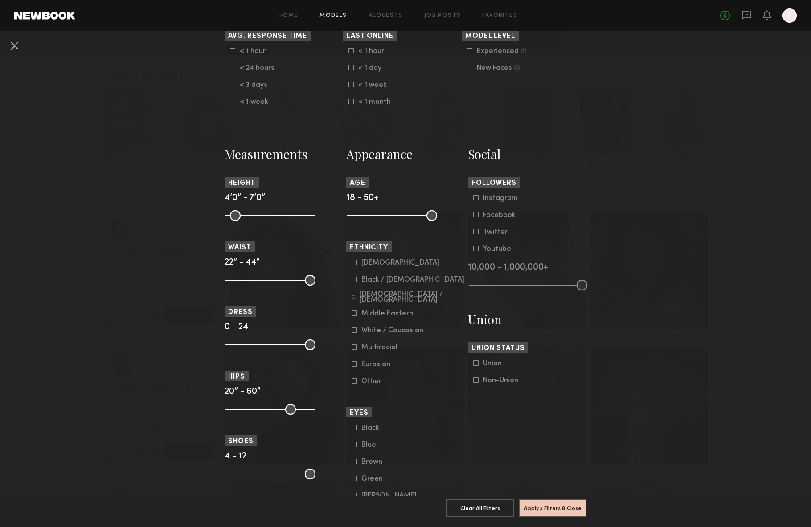
scroll to position [320, 0]
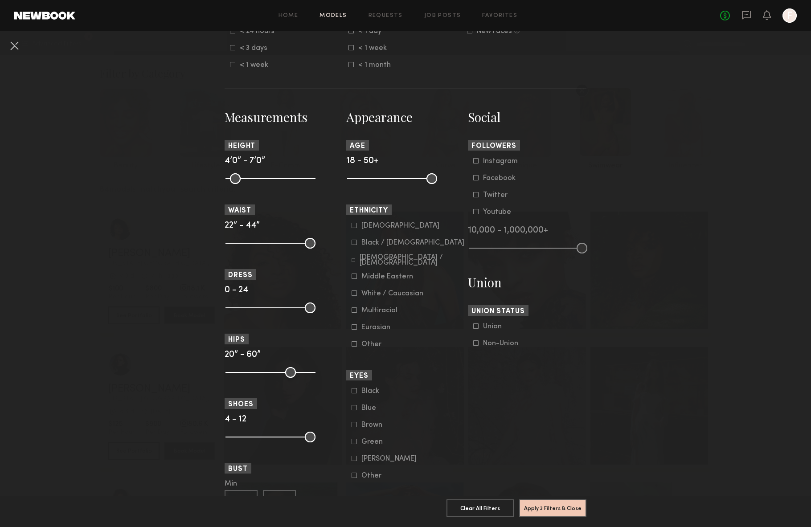
click at [358, 313] on label "Multiracial" at bounding box center [374, 309] width 46 height 5
click at [353, 296] on icon at bounding box center [353, 292] width 5 height 5
click at [356, 330] on icon at bounding box center [354, 327] width 5 height 5
click at [559, 514] on button "Apply 4 Filters & Close" at bounding box center [552, 508] width 67 height 18
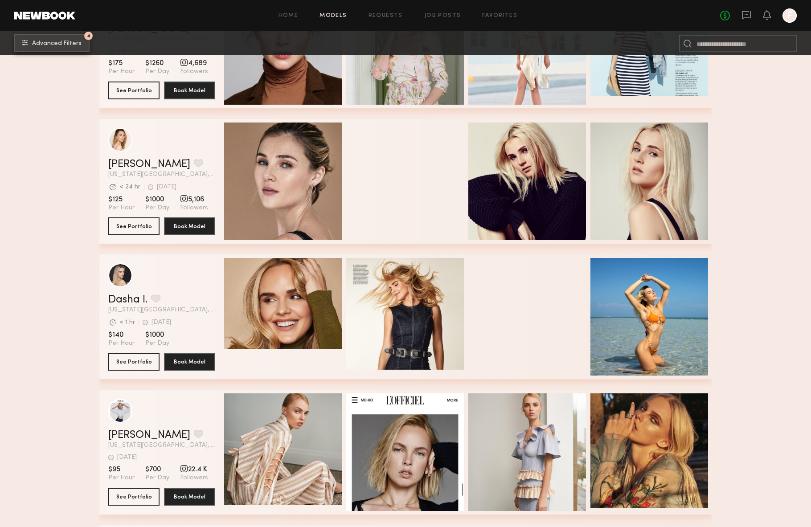
scroll to position [5607, 0]
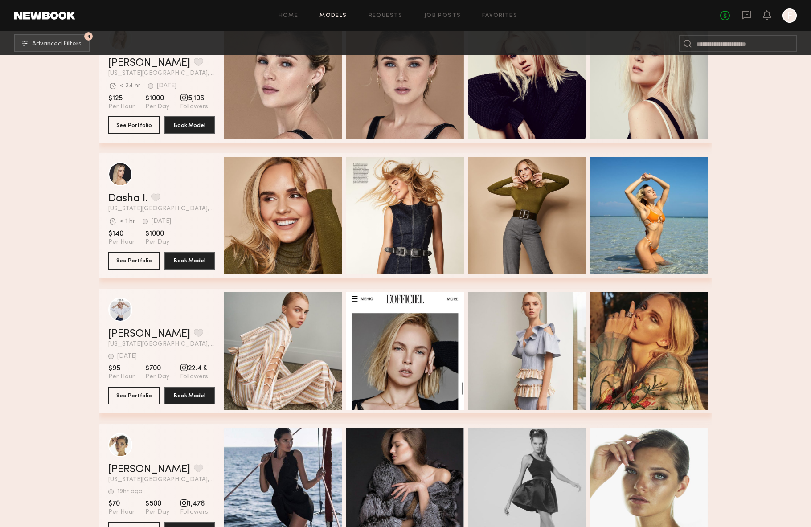
drag, startPoint x: 323, startPoint y: 333, endPoint x: 298, endPoint y: 325, distance: 25.8
click at [298, 325] on div "[PERSON_NAME] Favorite [US_STATE][GEOGRAPHIC_DATA], [GEOGRAPHIC_DATA] [DATE] La…" at bounding box center [405, 351] width 613 height 125
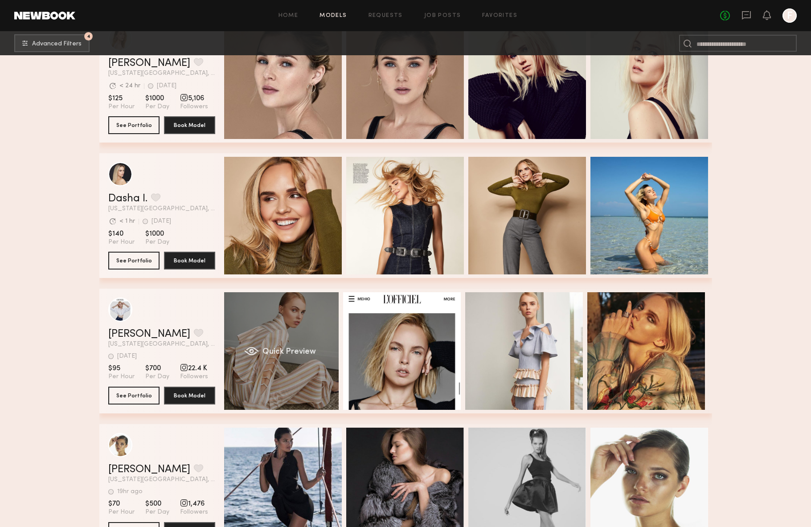
click at [298, 325] on div "Quick Preview" at bounding box center [280, 351] width 118 height 118
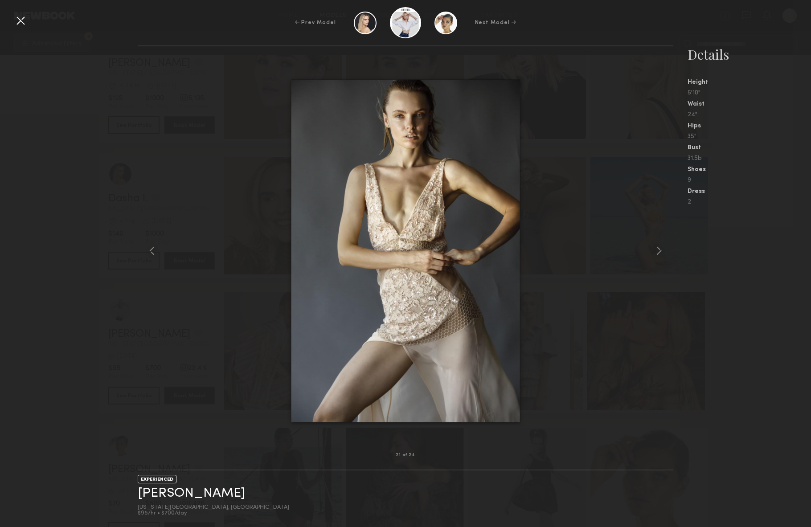
click at [20, 17] on div at bounding box center [20, 20] width 14 height 14
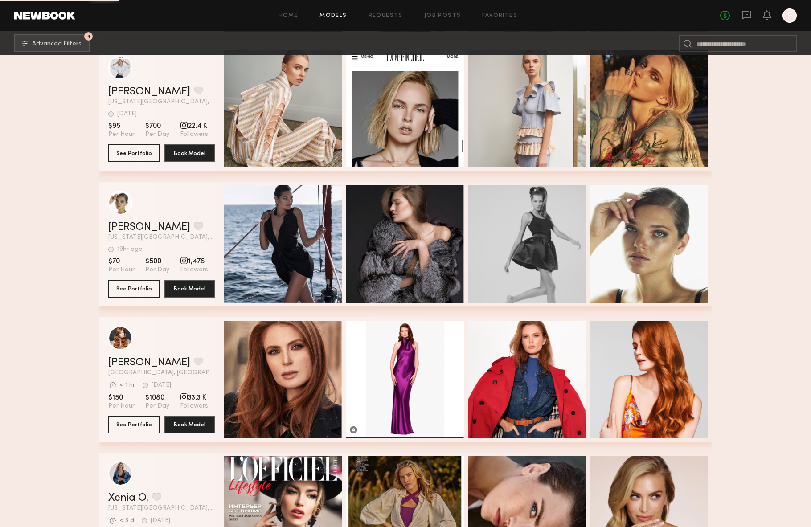
scroll to position [6037, 0]
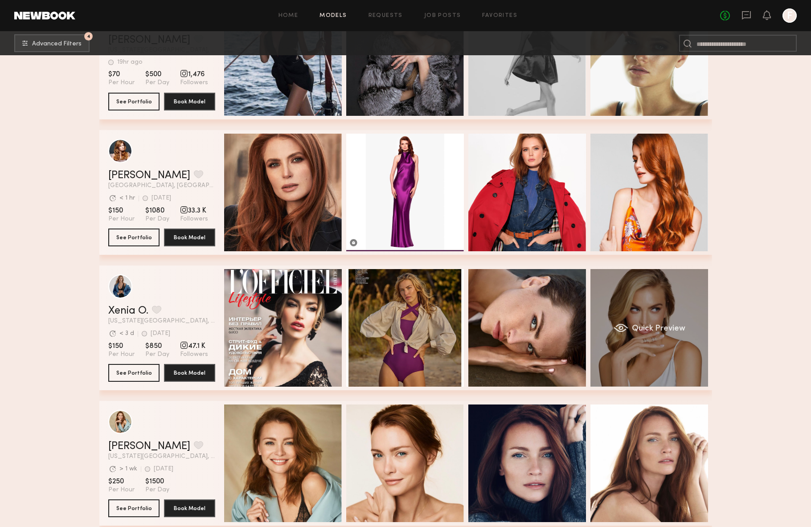
click at [654, 299] on div "Quick Preview" at bounding box center [649, 328] width 118 height 118
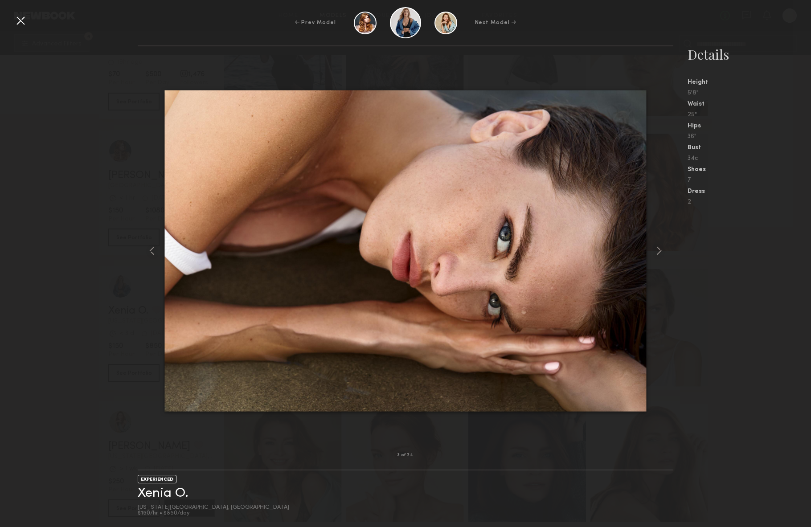
click at [23, 23] on div at bounding box center [20, 20] width 14 height 14
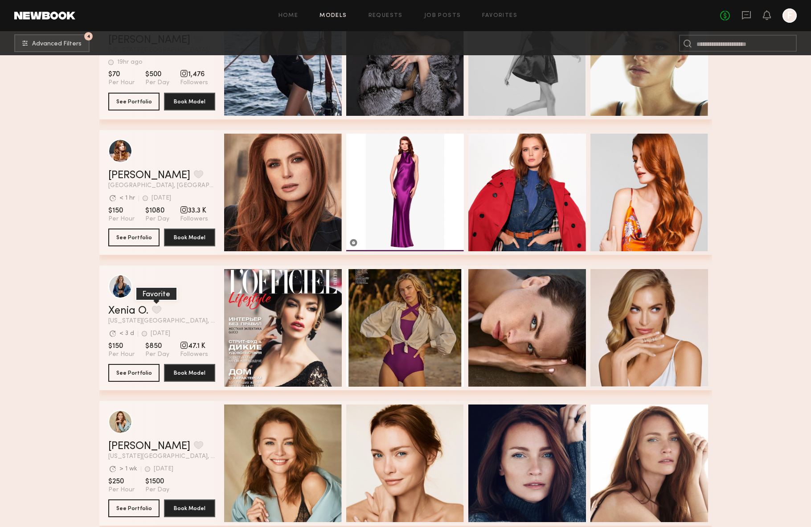
click at [157, 309] on button "grid" at bounding box center [156, 310] width 9 height 8
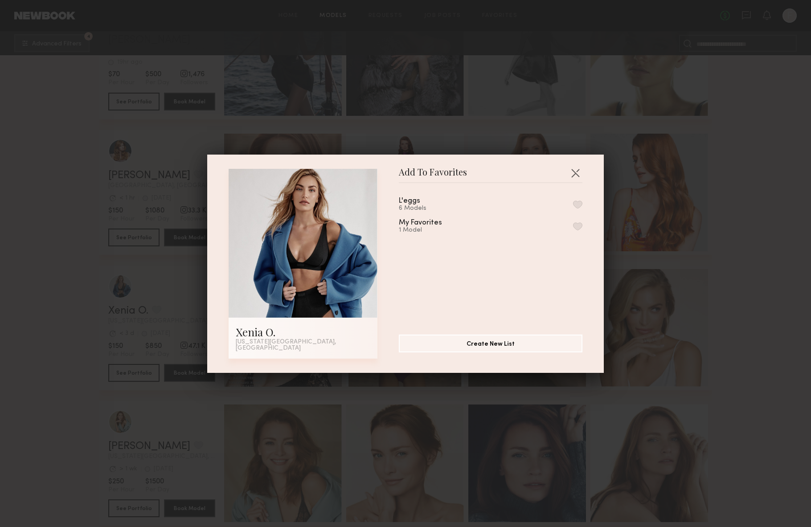
click at [580, 209] on div "L'eggs 6 Models My Favorites 1 Model" at bounding box center [495, 255] width 192 height 130
click at [579, 208] on button "button" at bounding box center [577, 204] width 9 height 8
click at [694, 249] on div "Add To Favorites Xenia O. [US_STATE][GEOGRAPHIC_DATA], [GEOGRAPHIC_DATA] Add To…" at bounding box center [405, 263] width 811 height 527
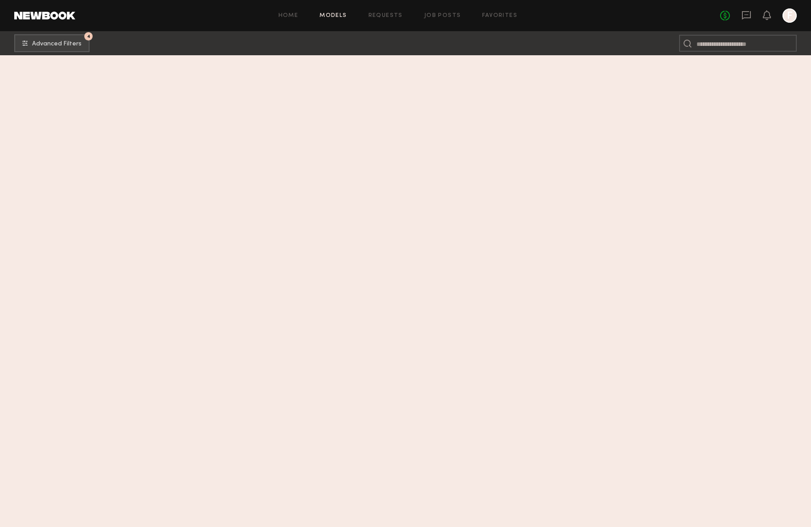
scroll to position [6872, 0]
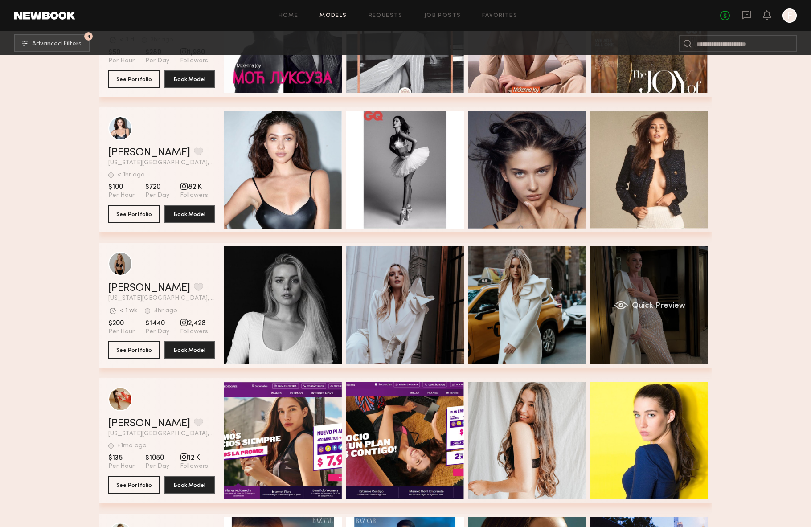
click at [633, 292] on div "Quick Preview" at bounding box center [649, 305] width 118 height 118
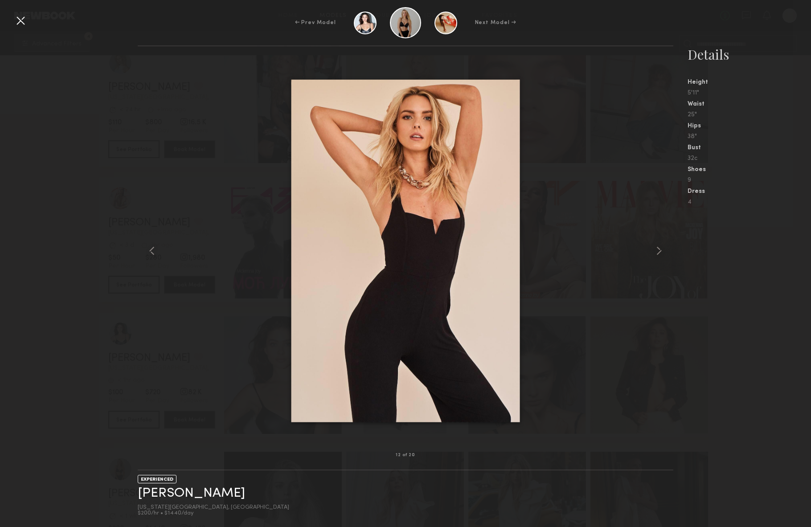
scroll to position [6748, 0]
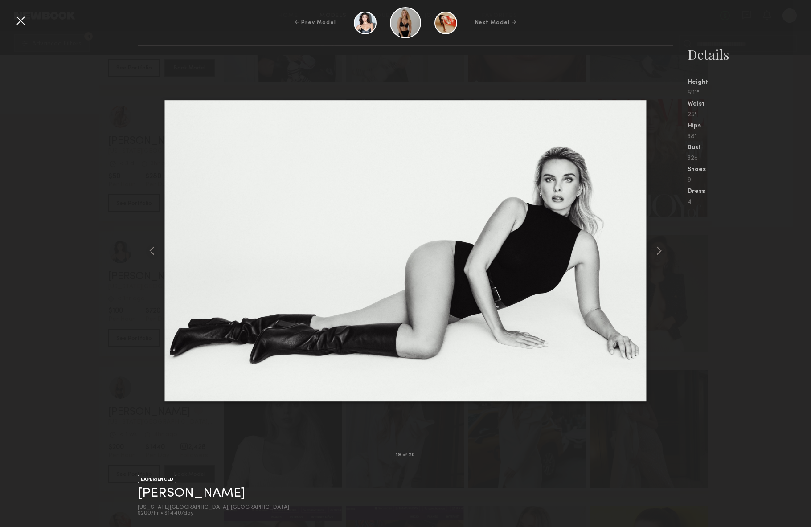
click at [692, 296] on nb-gallery-model-stats "Details Height 5'11" Waist 25" Hips 38" Bust 32c Shoes 9 Dress 4" at bounding box center [742, 286] width 138 height 482
click at [727, 298] on nb-gallery-model-stats "Details Height 5'11" Waist 25" Hips 38" Bust 32c Shoes 9 Dress 4" at bounding box center [742, 286] width 138 height 482
click at [16, 20] on div at bounding box center [20, 20] width 14 height 14
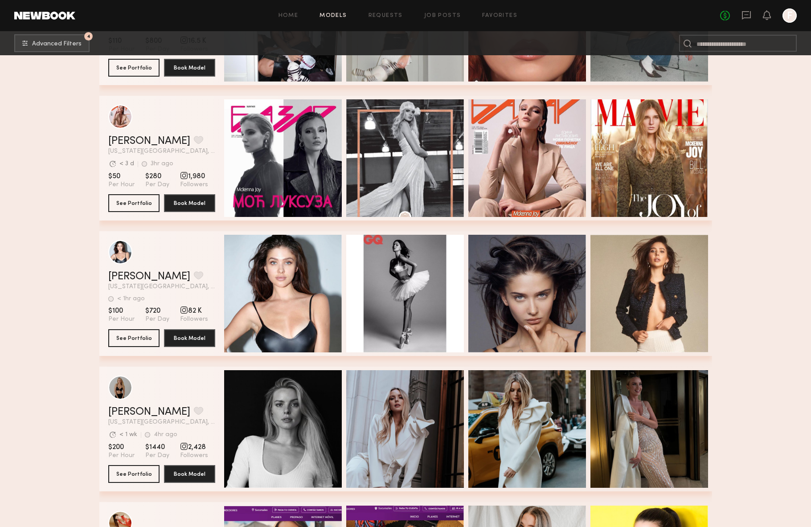
click at [179, 407] on div "[PERSON_NAME] Favorite" at bounding box center [161, 412] width 107 height 11
click at [194, 407] on button "grid" at bounding box center [198, 411] width 9 height 8
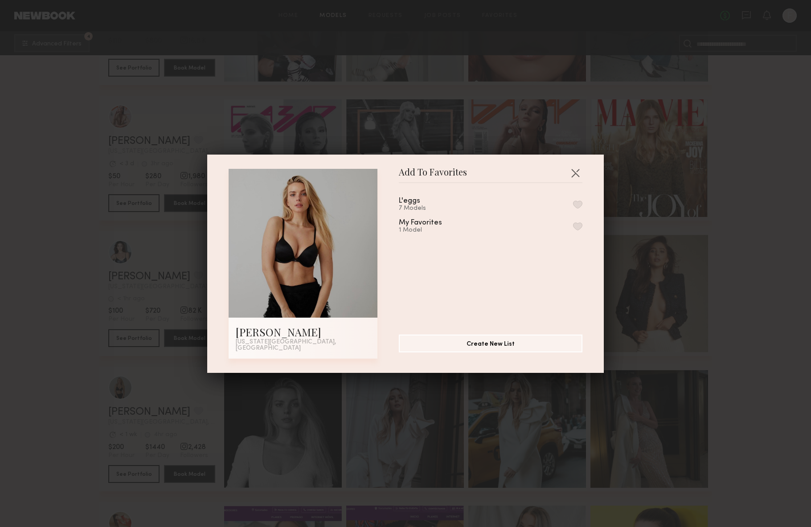
click at [580, 208] on button "button" at bounding box center [577, 204] width 9 height 8
click at [571, 176] on button "button" at bounding box center [575, 173] width 14 height 14
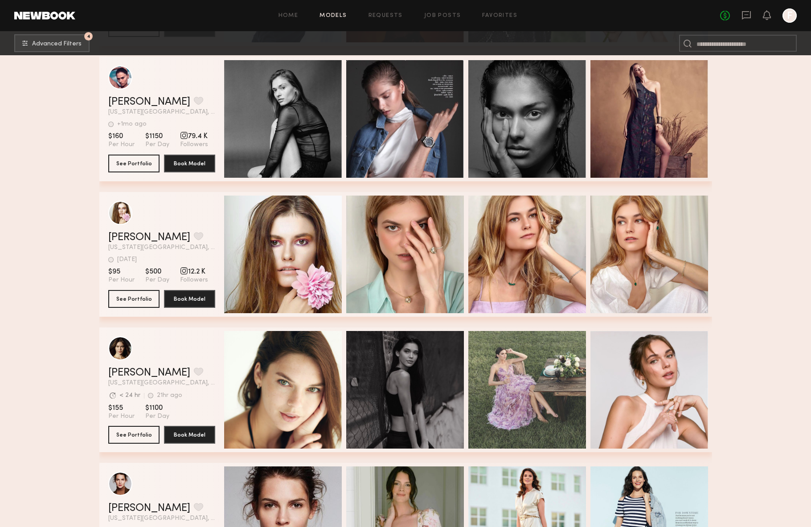
scroll to position [4986, 0]
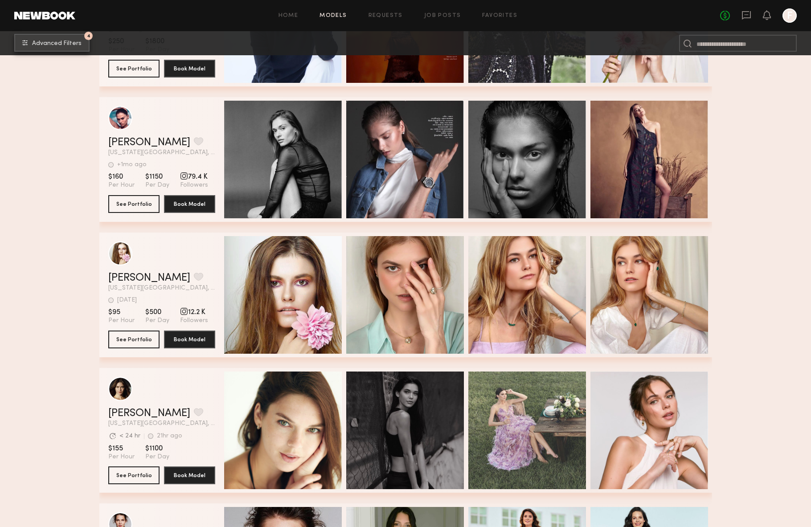
click at [66, 49] on button "4 Advanced Filters" at bounding box center [51, 43] width 75 height 18
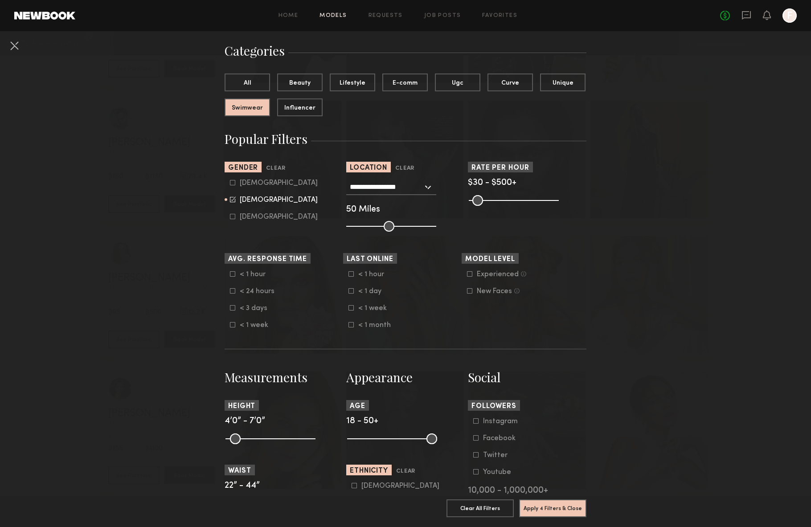
scroll to position [63, 0]
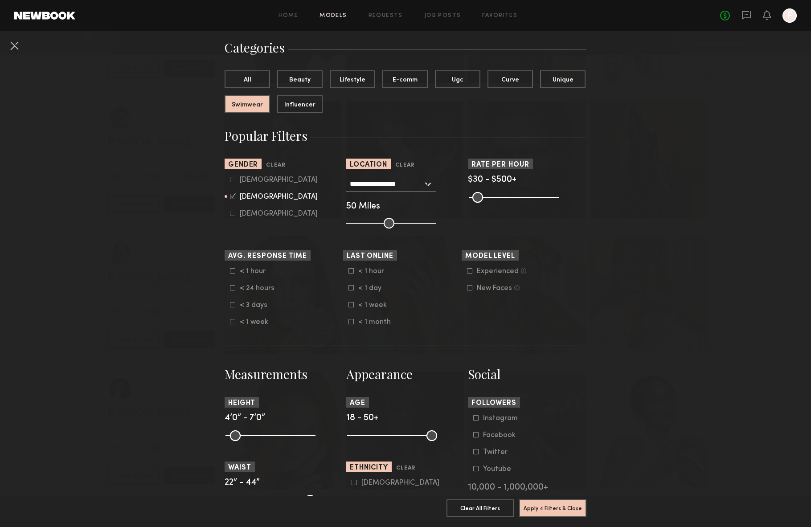
drag, startPoint x: 358, startPoint y: 443, endPoint x: 412, endPoint y: 444, distance: 53.9
click at [412, 440] on common-range-minmax at bounding box center [391, 434] width 90 height 11
click at [364, 440] on common-range-minmax at bounding box center [391, 434] width 90 height 11
drag, startPoint x: 354, startPoint y: 442, endPoint x: 406, endPoint y: 441, distance: 52.6
type input "**"
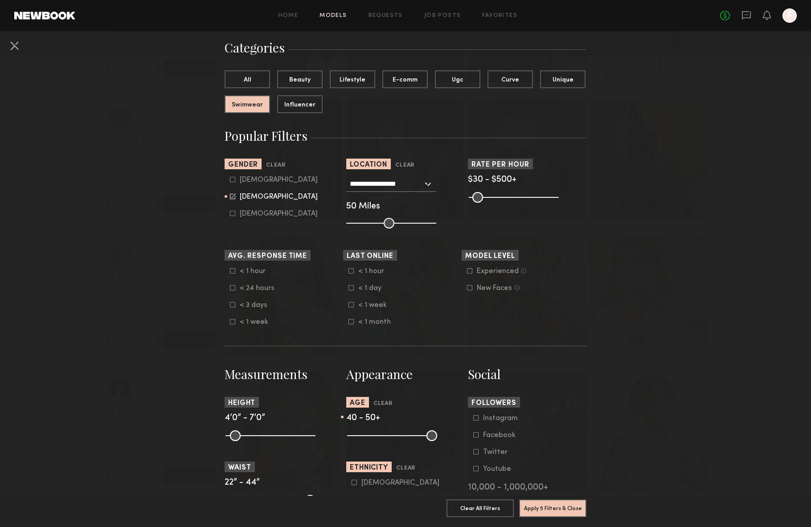
click at [406, 441] on input "range" at bounding box center [392, 435] width 90 height 11
click at [557, 507] on button "Apply 5 Filters & Close" at bounding box center [552, 508] width 67 height 18
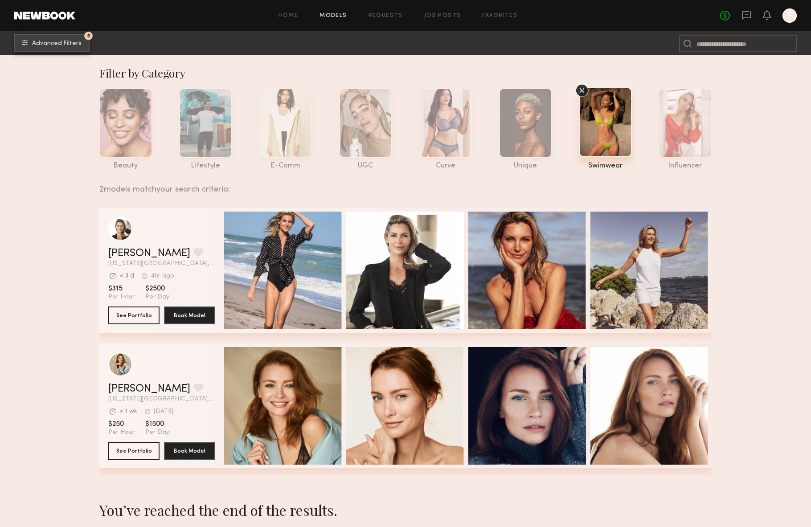
click at [74, 45] on span "Advanced Filters" at bounding box center [56, 44] width 49 height 6
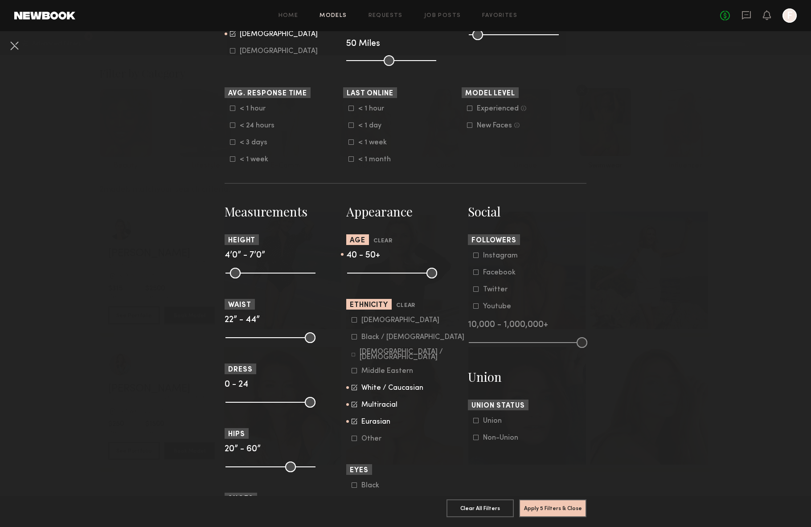
scroll to position [294, 0]
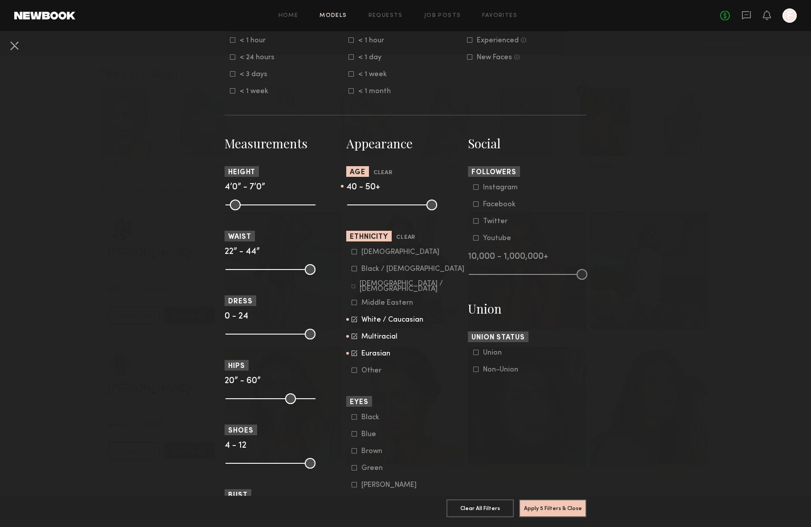
click at [367, 338] on form "[DEMOGRAPHIC_DATA] / [DEMOGRAPHIC_DATA] Hispanic / Latino [DEMOGRAPHIC_DATA] / …" at bounding box center [407, 311] width 113 height 127
click at [359, 339] on label "Multiracial" at bounding box center [374, 336] width 46 height 5
click at [358, 338] on form "[DEMOGRAPHIC_DATA] / [DEMOGRAPHIC_DATA] Hispanic / Latino [DEMOGRAPHIC_DATA] / …" at bounding box center [407, 311] width 113 height 127
click at [356, 322] on icon at bounding box center [354, 319] width 6 height 6
click at [373, 356] on div "Eurasian" at bounding box center [378, 353] width 35 height 5
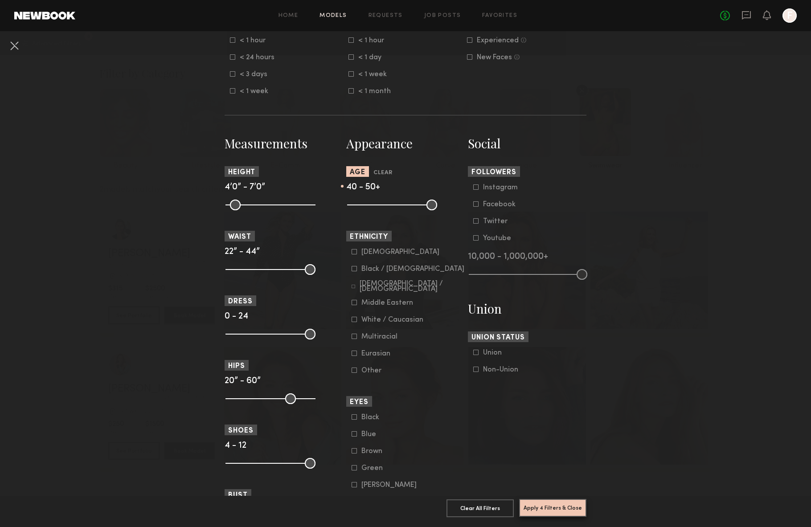
click at [553, 505] on button "Apply 4 Filters & Close" at bounding box center [552, 508] width 67 height 18
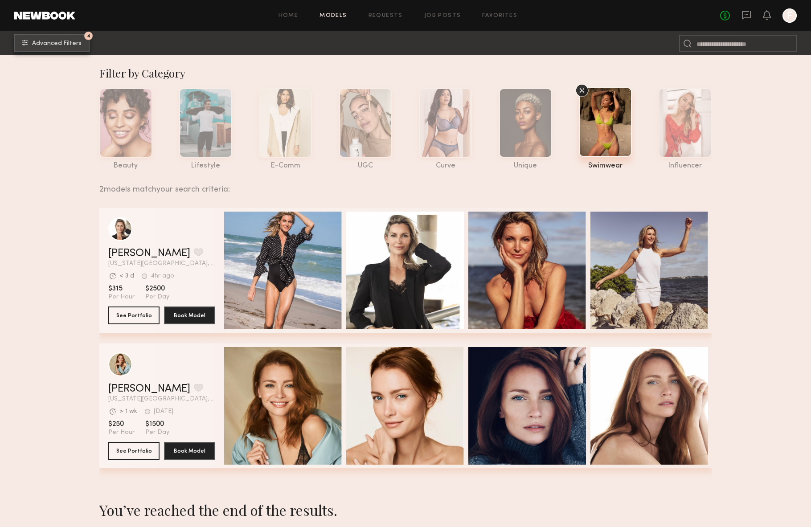
click at [52, 42] on span "Advanced Filters" at bounding box center [56, 44] width 49 height 6
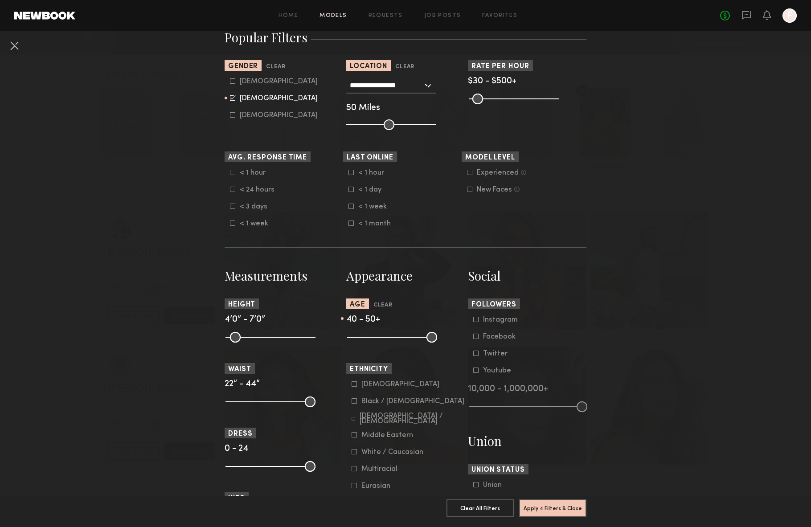
scroll to position [171, 0]
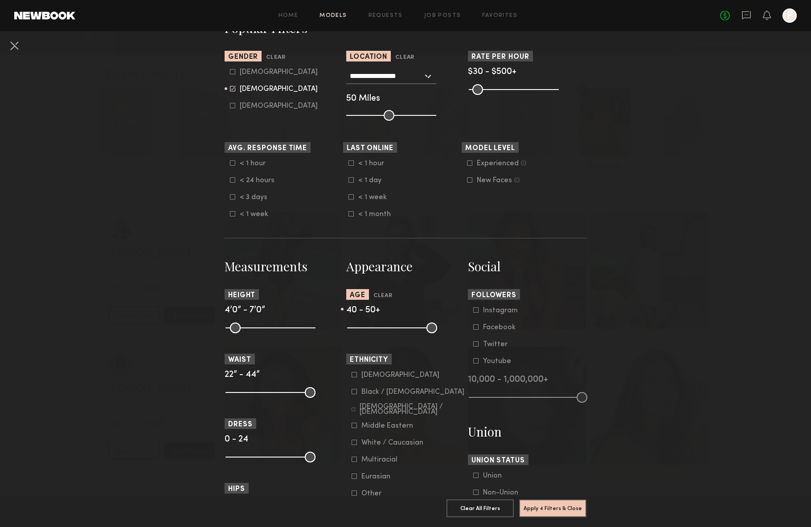
type input "**"
drag, startPoint x: 406, startPoint y: 335, endPoint x: 295, endPoint y: 348, distance: 111.7
click at [295, 348] on section "Measurements Height 4’0” - 7’0” Waist 22” - 44” Dress 0 - 24 Hips 20” - 60” Sho…" at bounding box center [406, 517] width 362 height 519
click at [544, 512] on button "Apply 3 Filters & Close" at bounding box center [552, 508] width 67 height 18
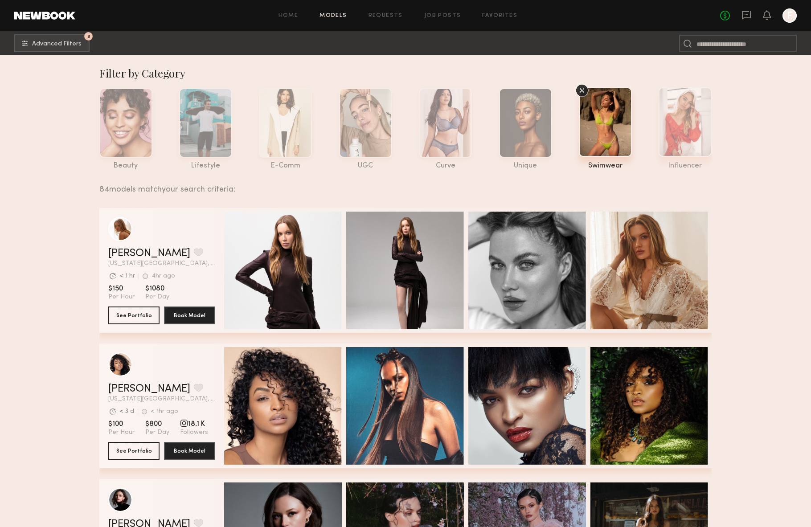
click at [697, 135] on div at bounding box center [684, 121] width 53 height 69
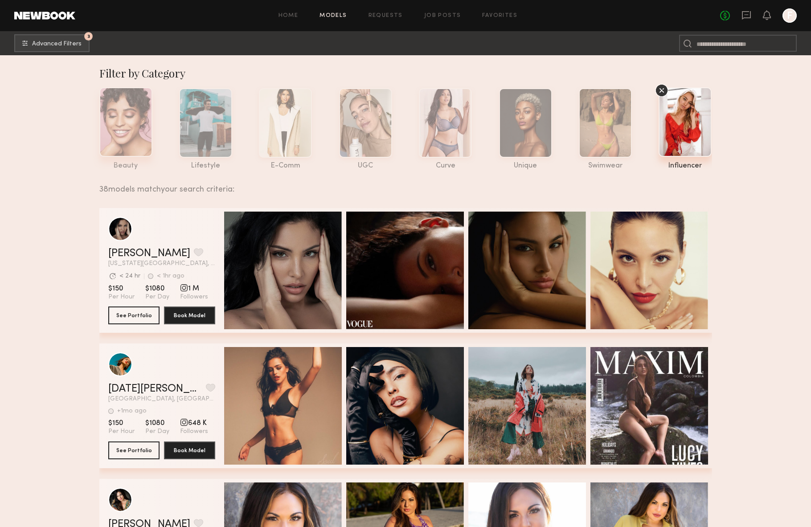
click at [134, 127] on div at bounding box center [125, 121] width 53 height 69
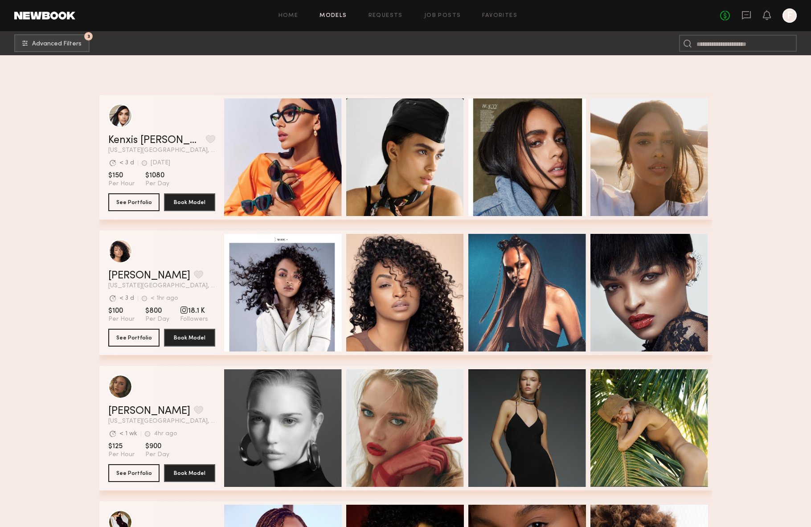
scroll to position [1463, 0]
